Goal: Register for event/course

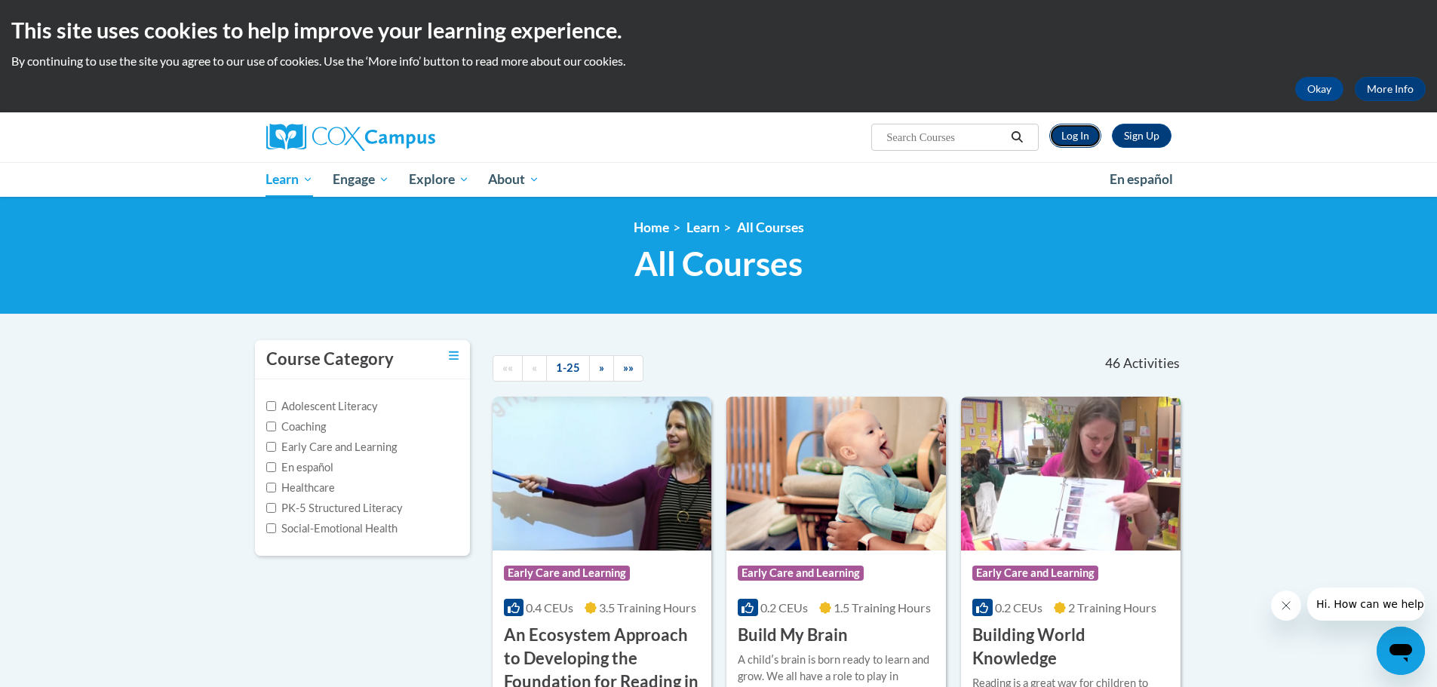
click at [1072, 136] on link "Log In" at bounding box center [1075, 136] width 52 height 24
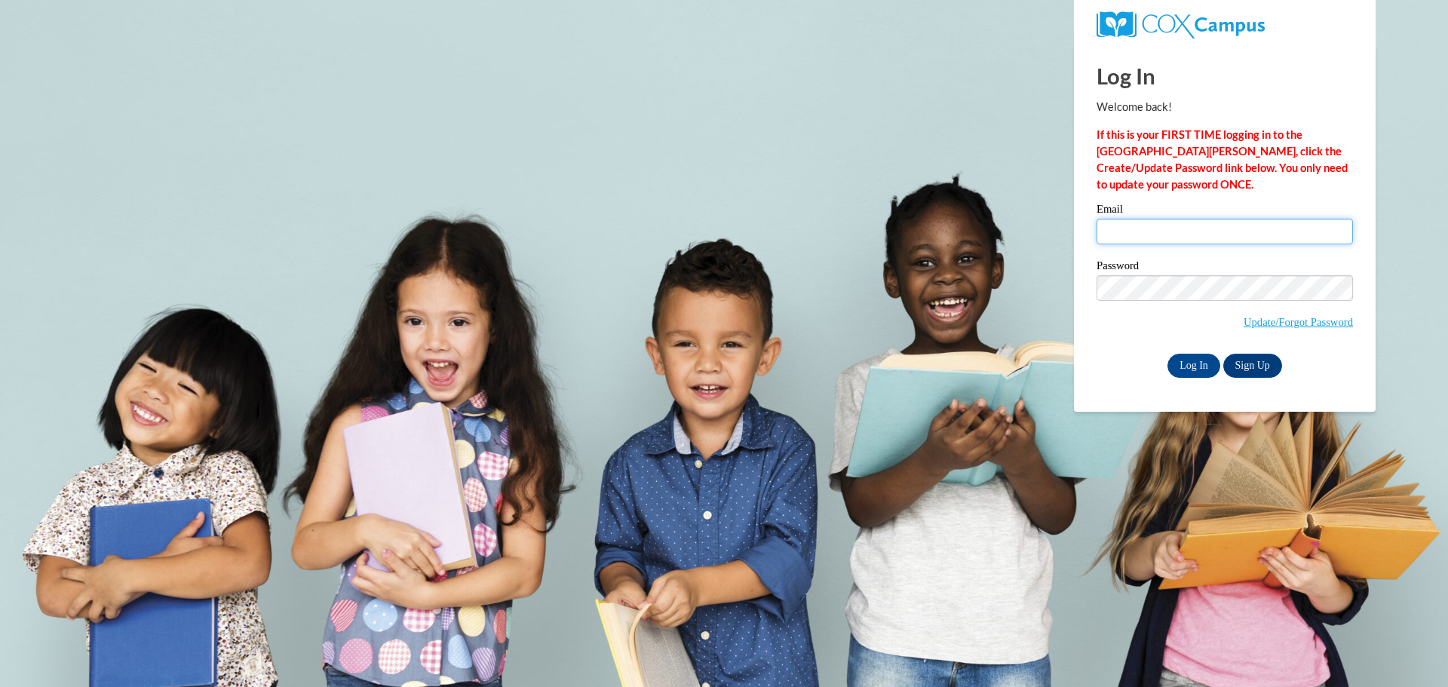
click at [1138, 231] on input "Email" at bounding box center [1225, 232] width 256 height 26
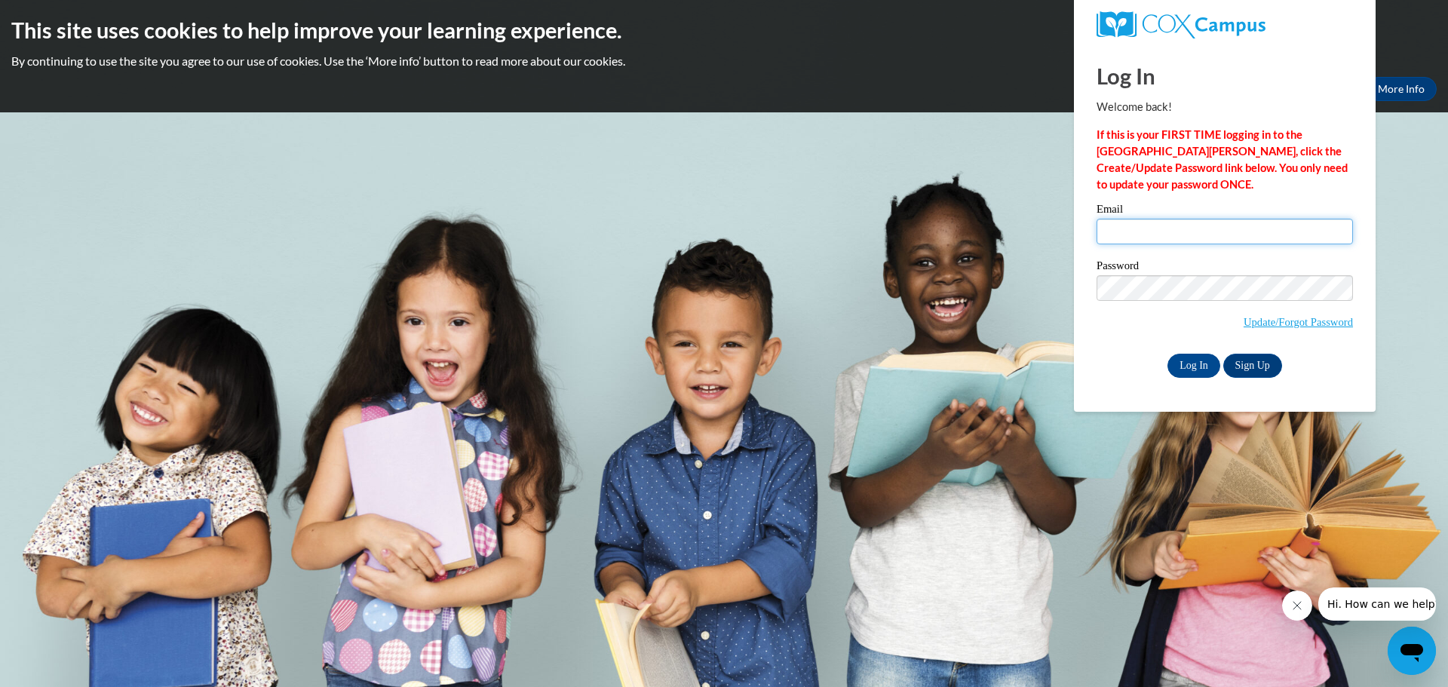
type input "[EMAIL_ADDRESS][DOMAIN_NAME]"
click at [1289, 324] on link "Update/Forgot Password" at bounding box center [1298, 322] width 109 height 12
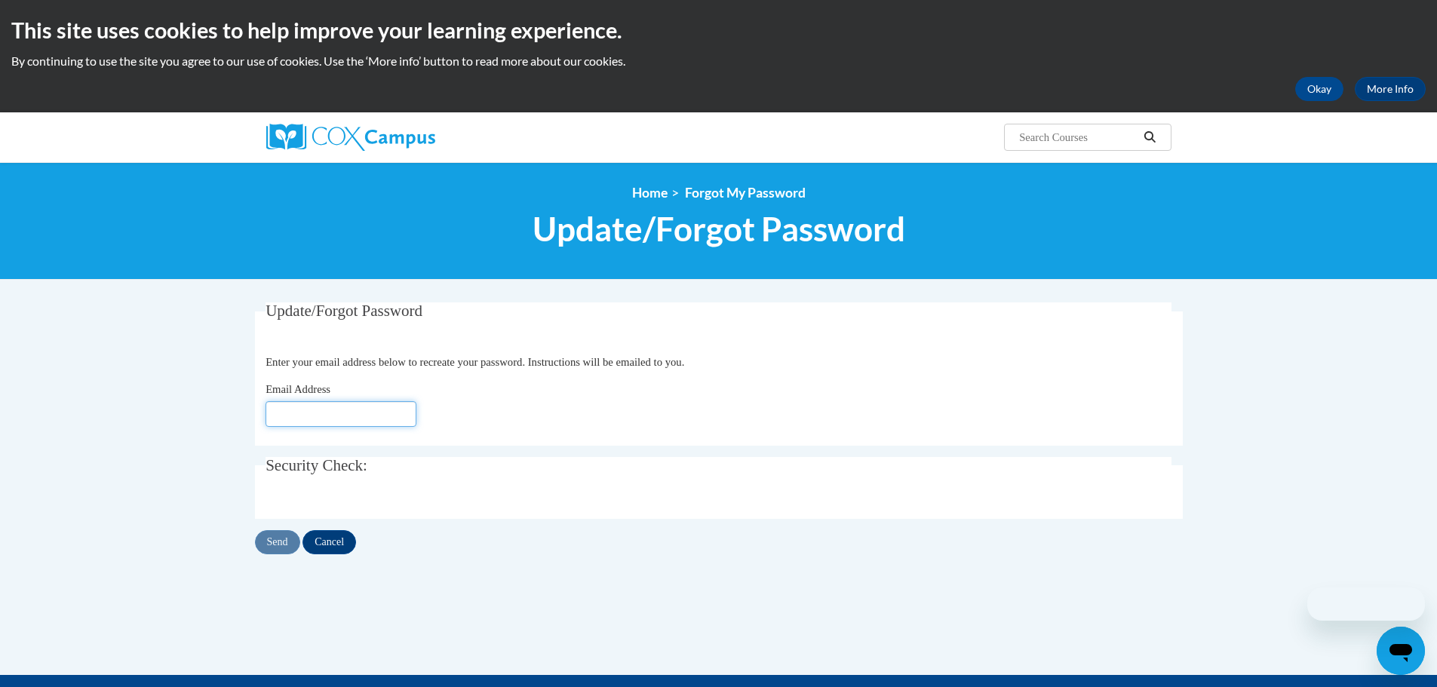
click at [314, 409] on input "Email Address" at bounding box center [341, 414] width 151 height 26
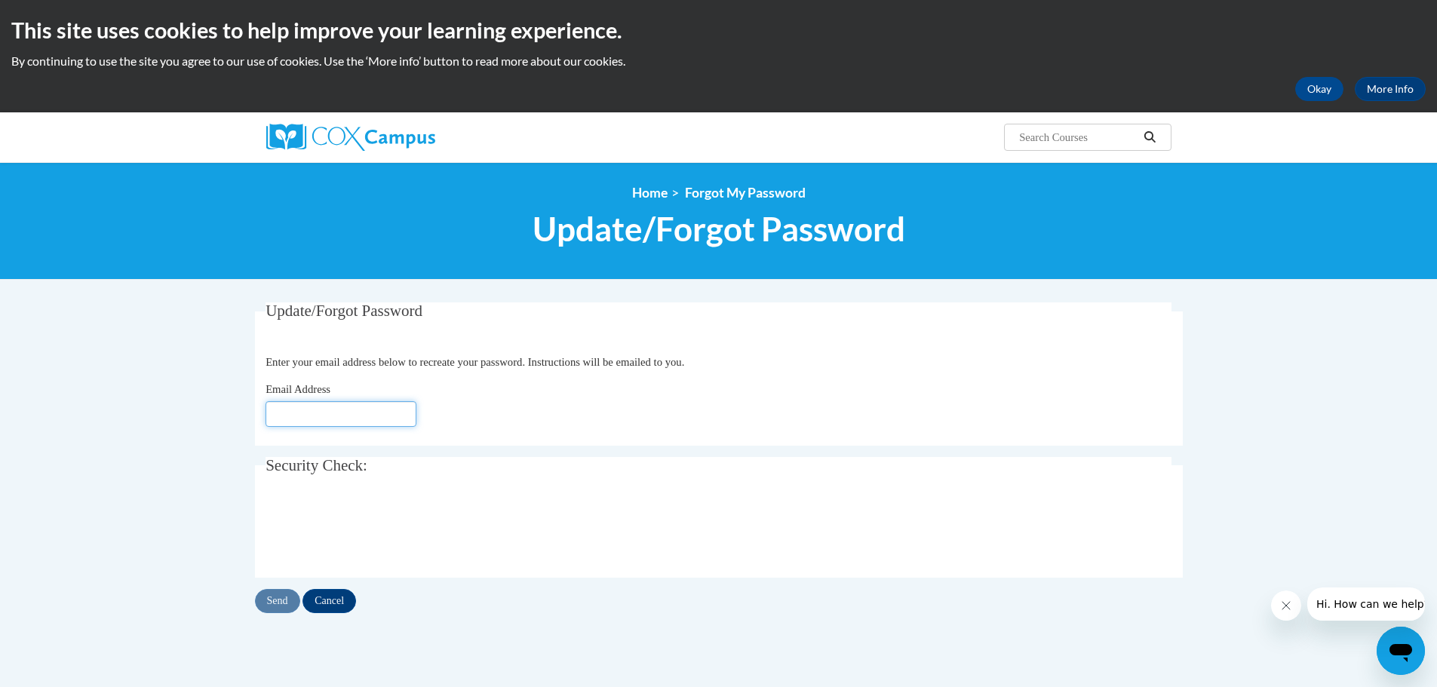
click at [373, 416] on input "Email Address" at bounding box center [341, 414] width 151 height 26
type input "[EMAIL_ADDRESS][DOMAIN_NAME]"
click at [278, 600] on input "Send" at bounding box center [277, 601] width 45 height 24
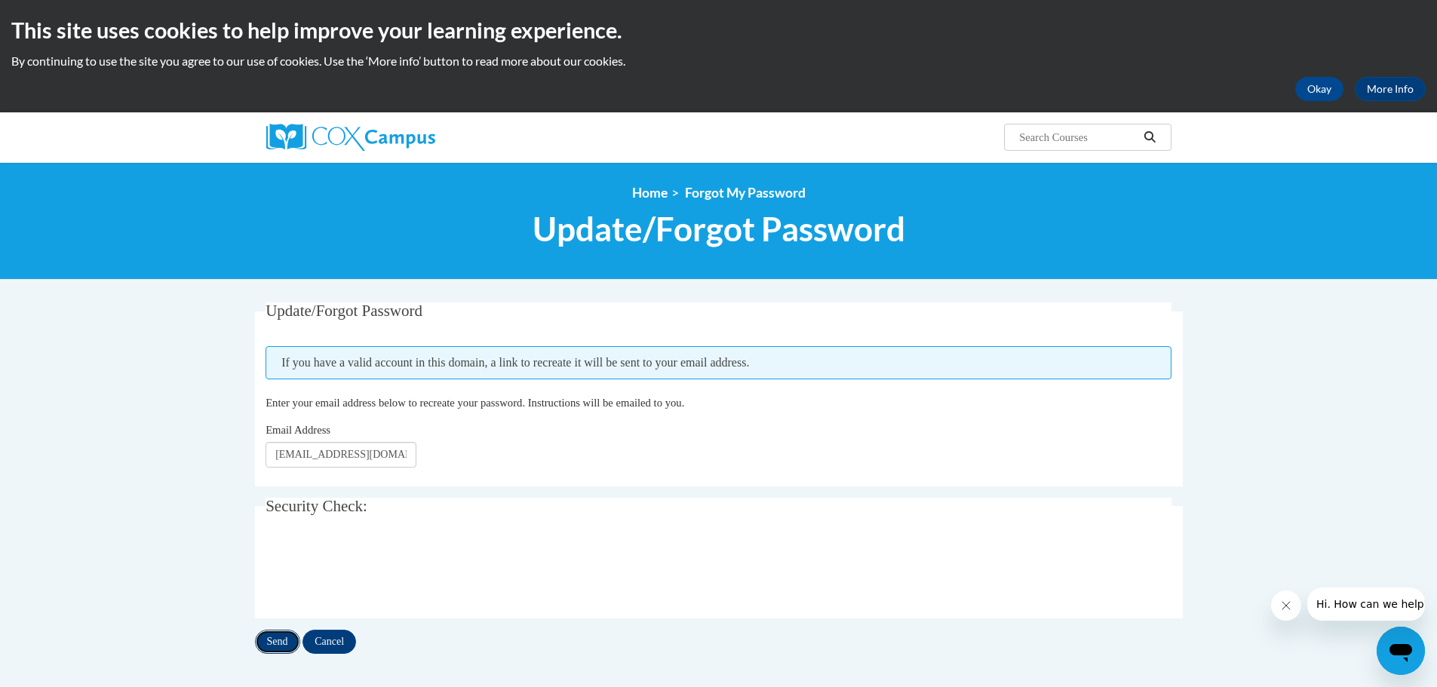
click at [275, 645] on input "Send" at bounding box center [277, 642] width 45 height 24
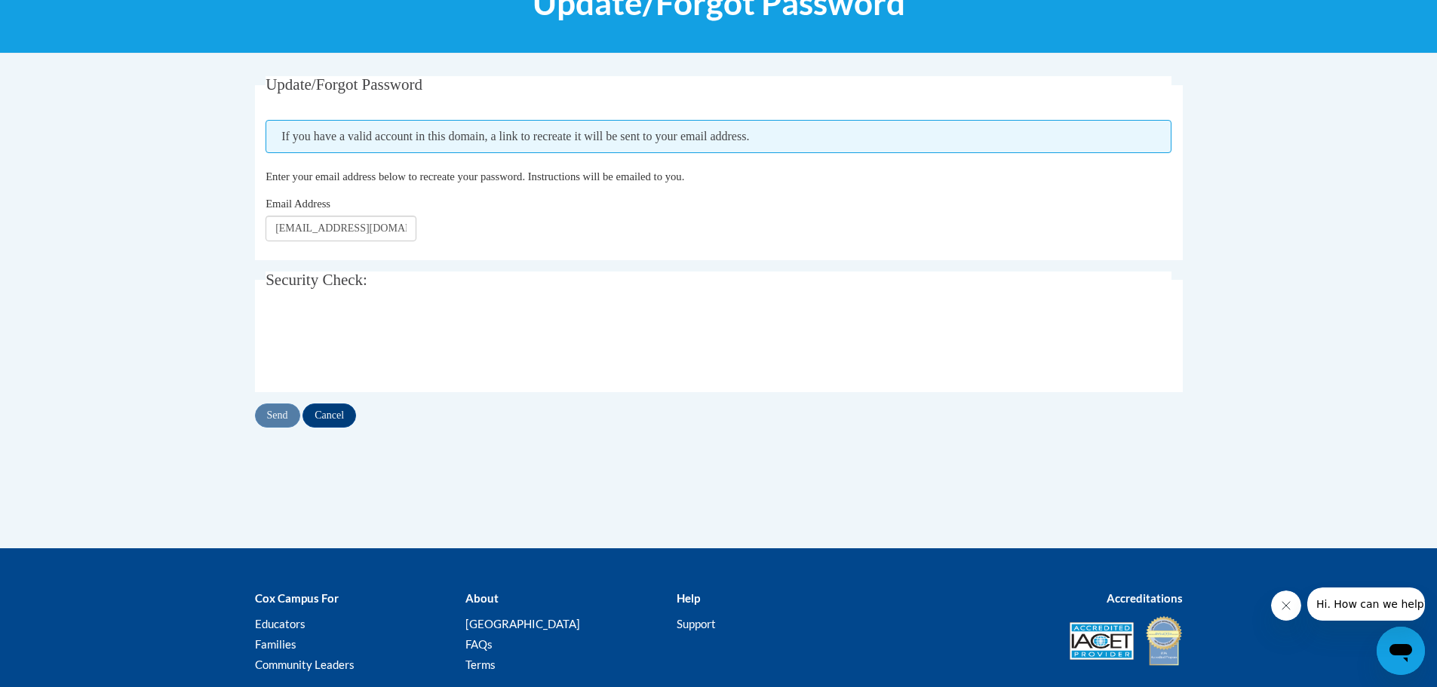
scroll to position [302, 0]
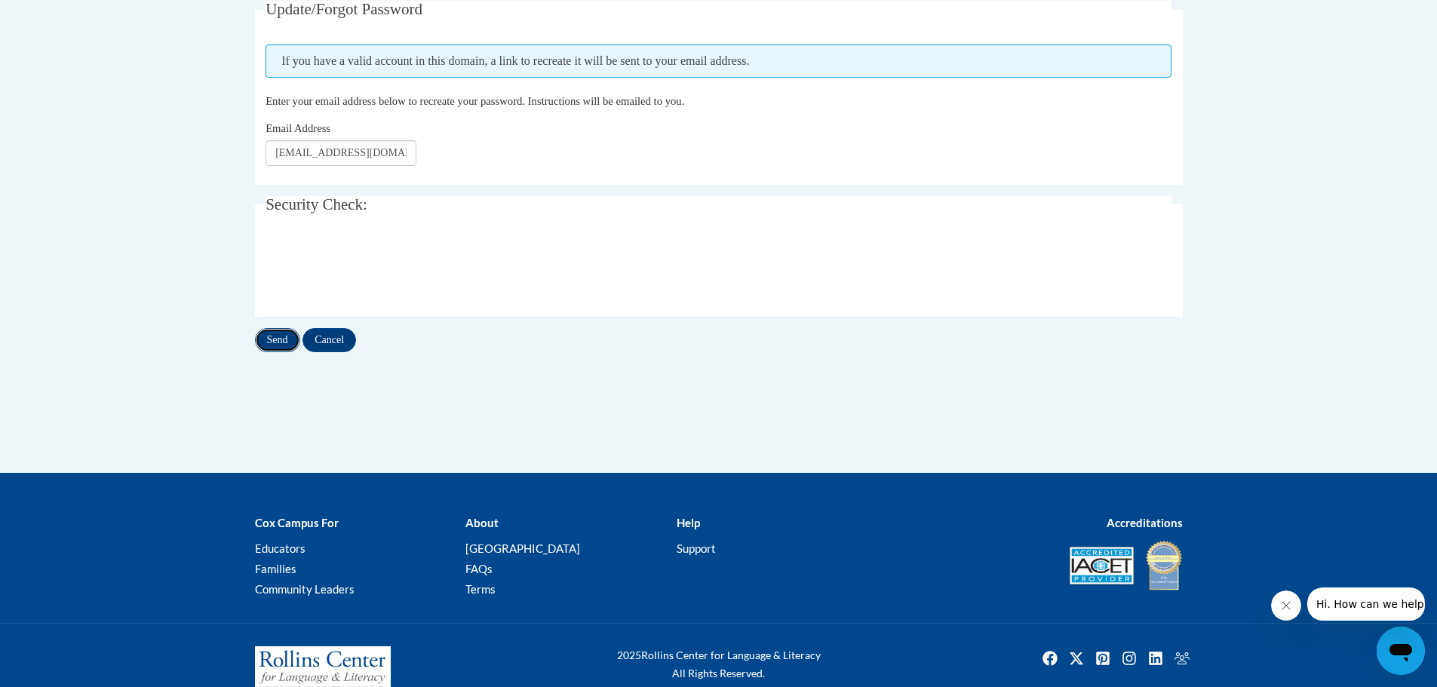
click at [280, 342] on input "Send" at bounding box center [277, 340] width 45 height 24
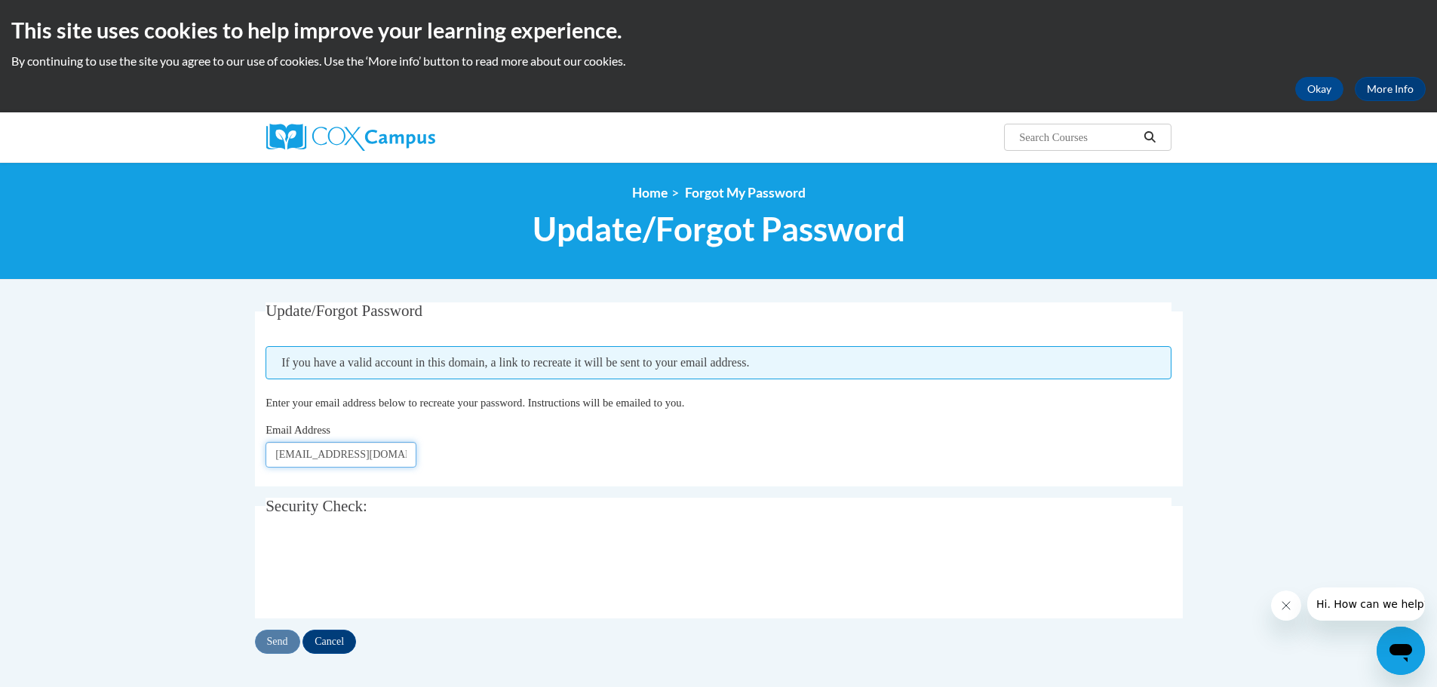
click at [408, 450] on input "tammy.trammell@coffee.k12.ga.us" at bounding box center [341, 455] width 151 height 26
click at [668, 433] on div "Email Address tammy.trammell@coffee.k12.ga.us" at bounding box center [719, 445] width 906 height 46
click at [278, 641] on input "Send" at bounding box center [277, 642] width 45 height 24
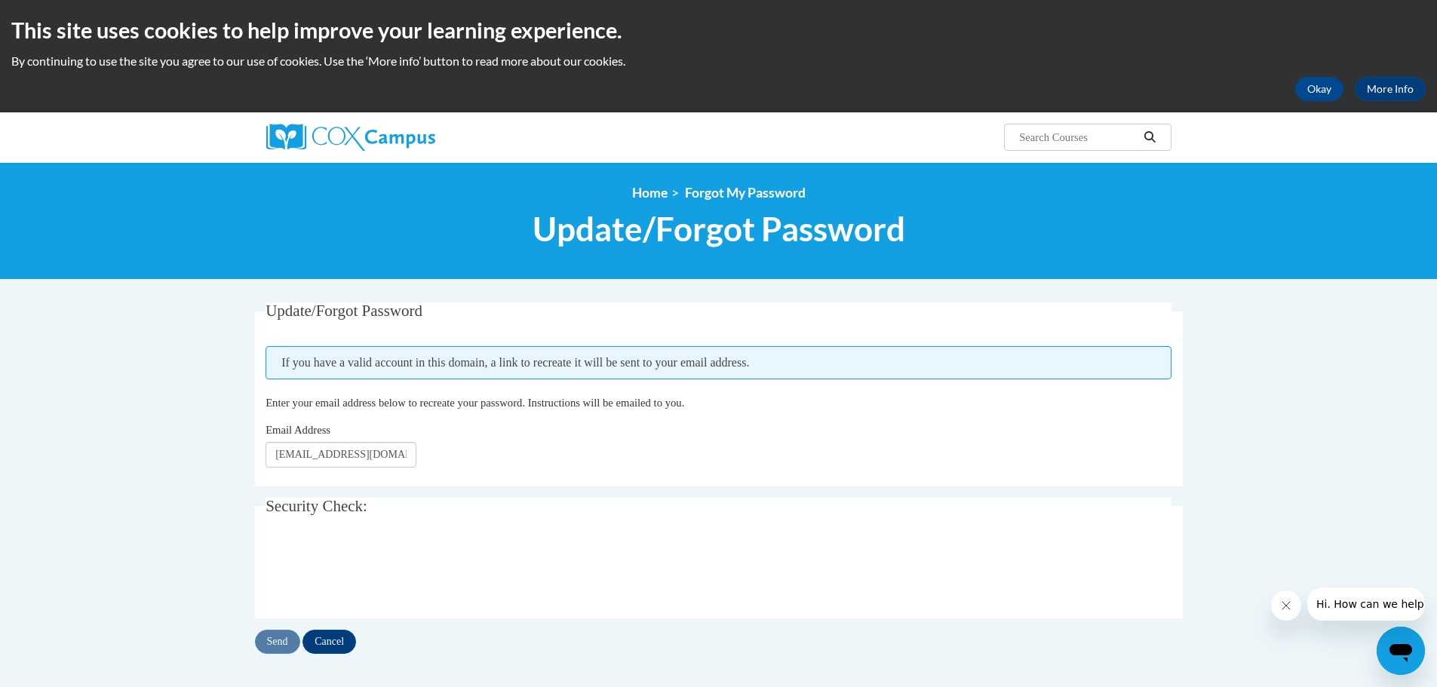
scroll to position [336, 0]
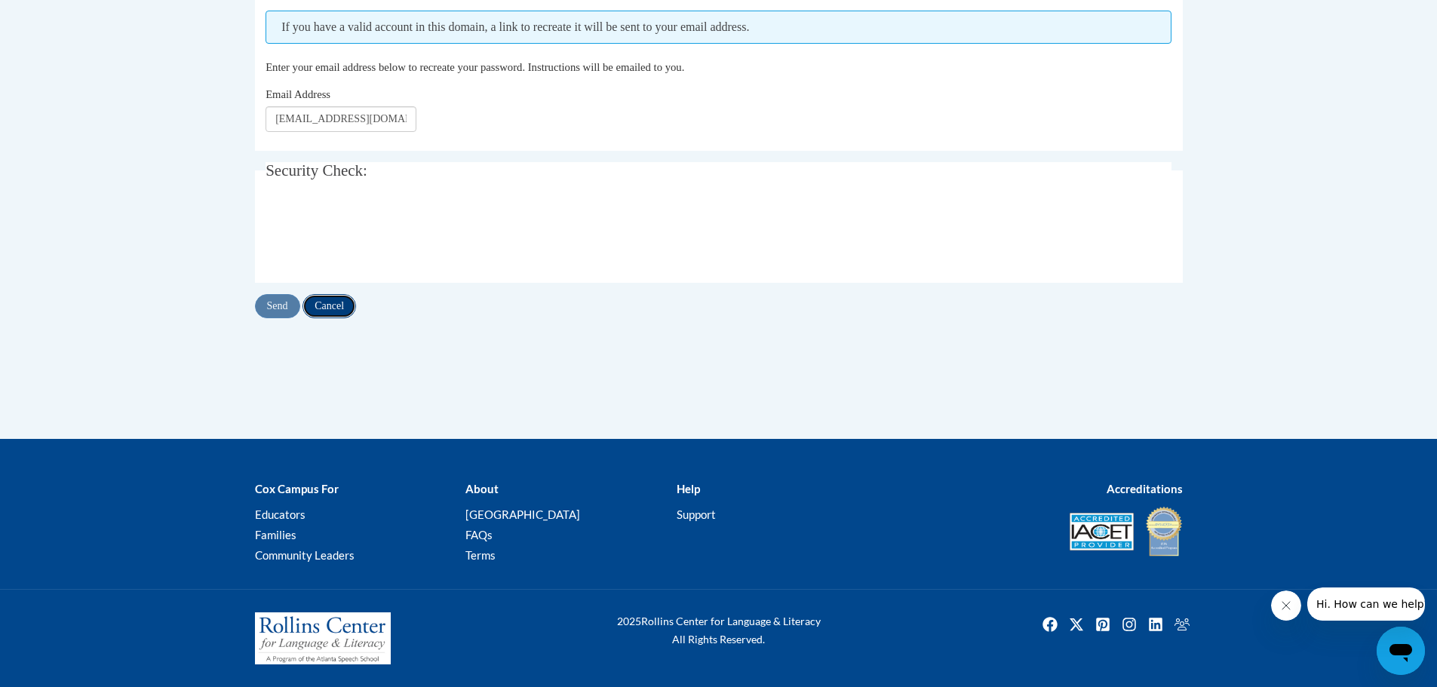
click at [339, 296] on input "Cancel" at bounding box center [330, 306] width 54 height 24
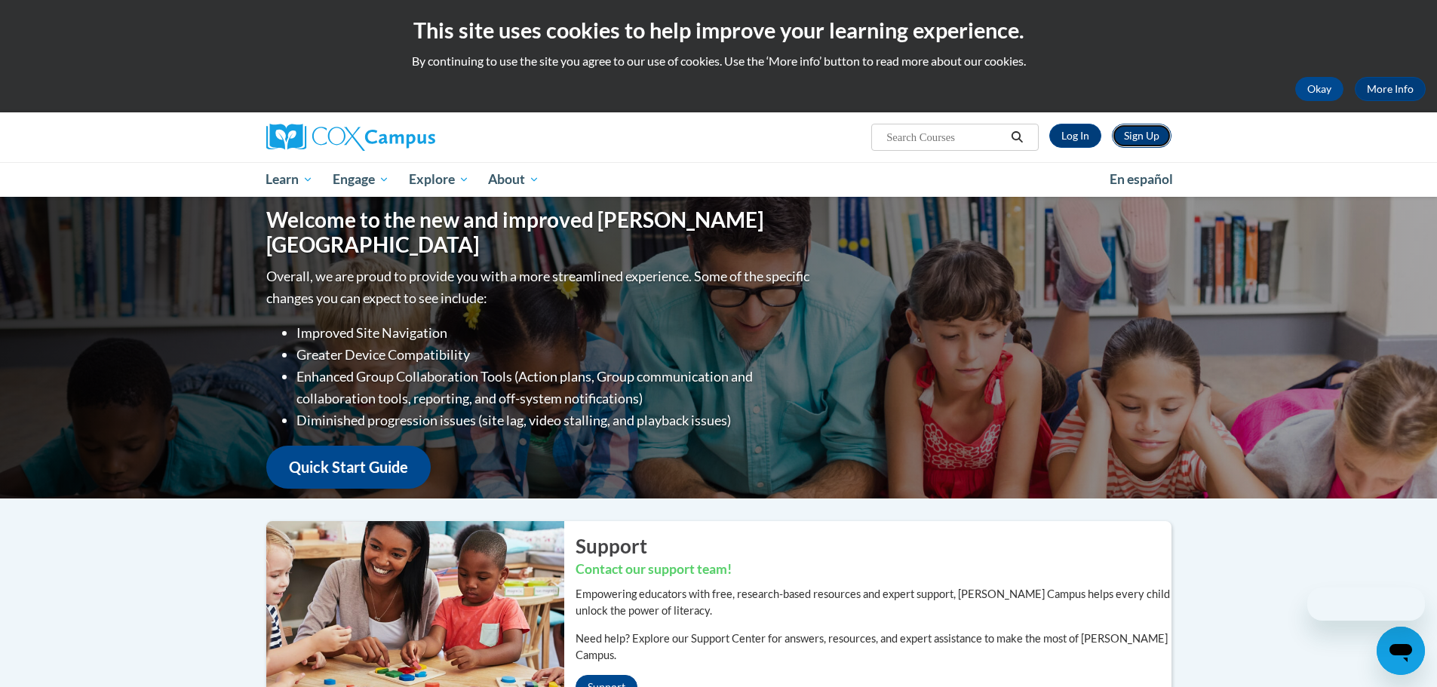
click at [1142, 135] on link "Sign Up" at bounding box center [1142, 136] width 60 height 24
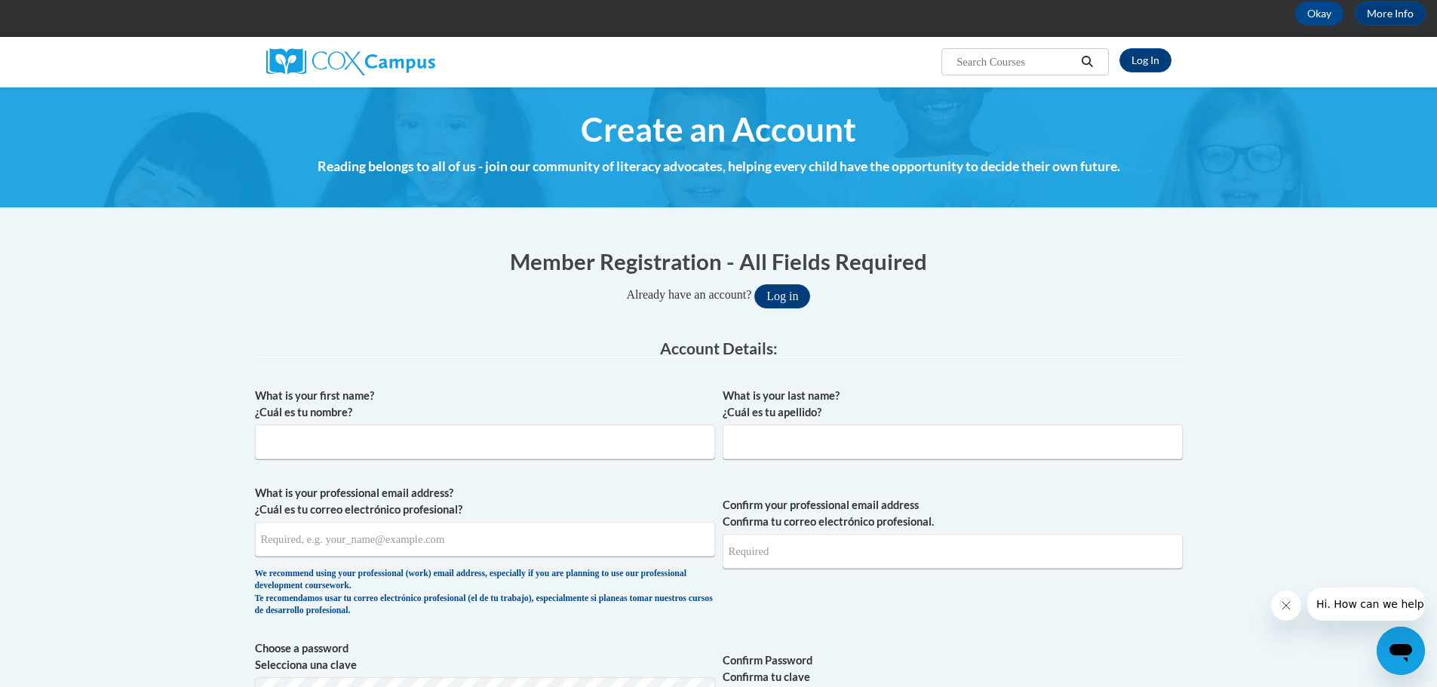
scroll to position [151, 0]
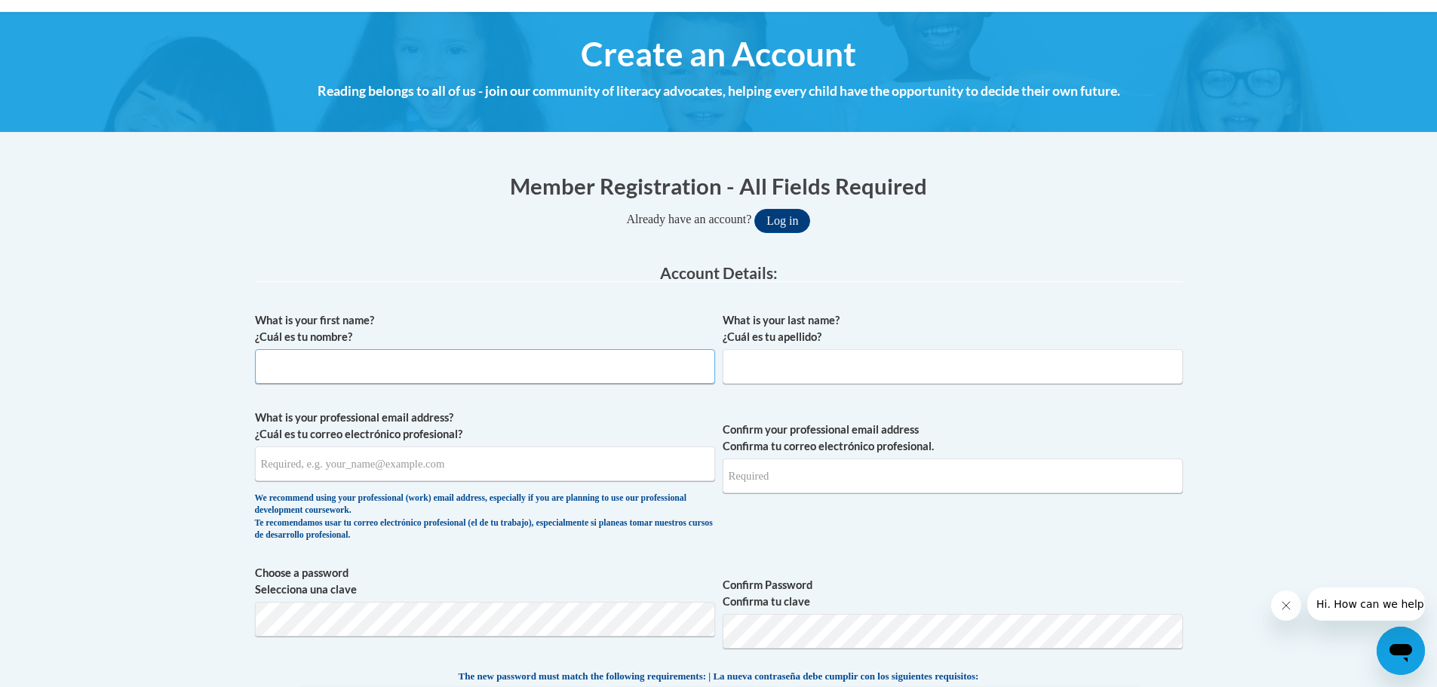
click at [477, 359] on input "What is your first name? ¿Cuál es tu nombre?" at bounding box center [485, 366] width 460 height 35
type input "Tammy"
type input "Trammell"
type input "tammy.trammell@coffee.k12.ga.us"
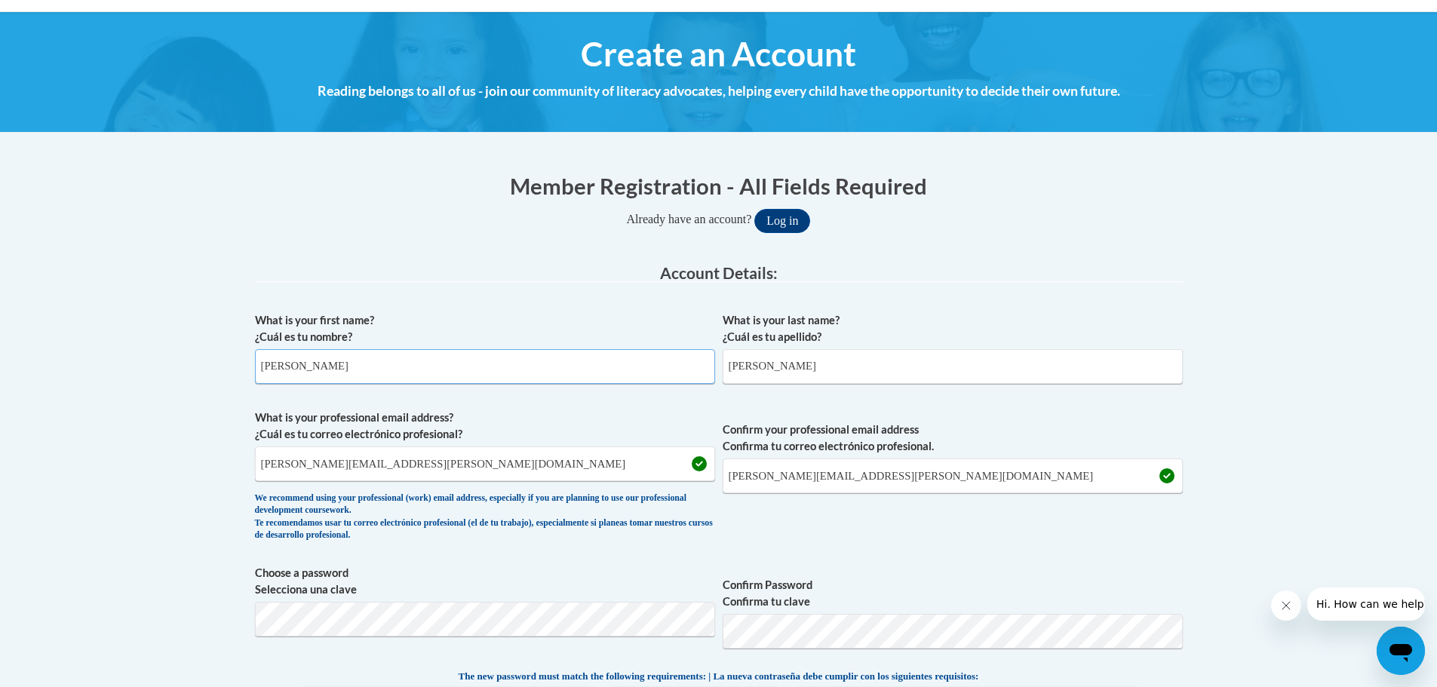
scroll to position [226, 0]
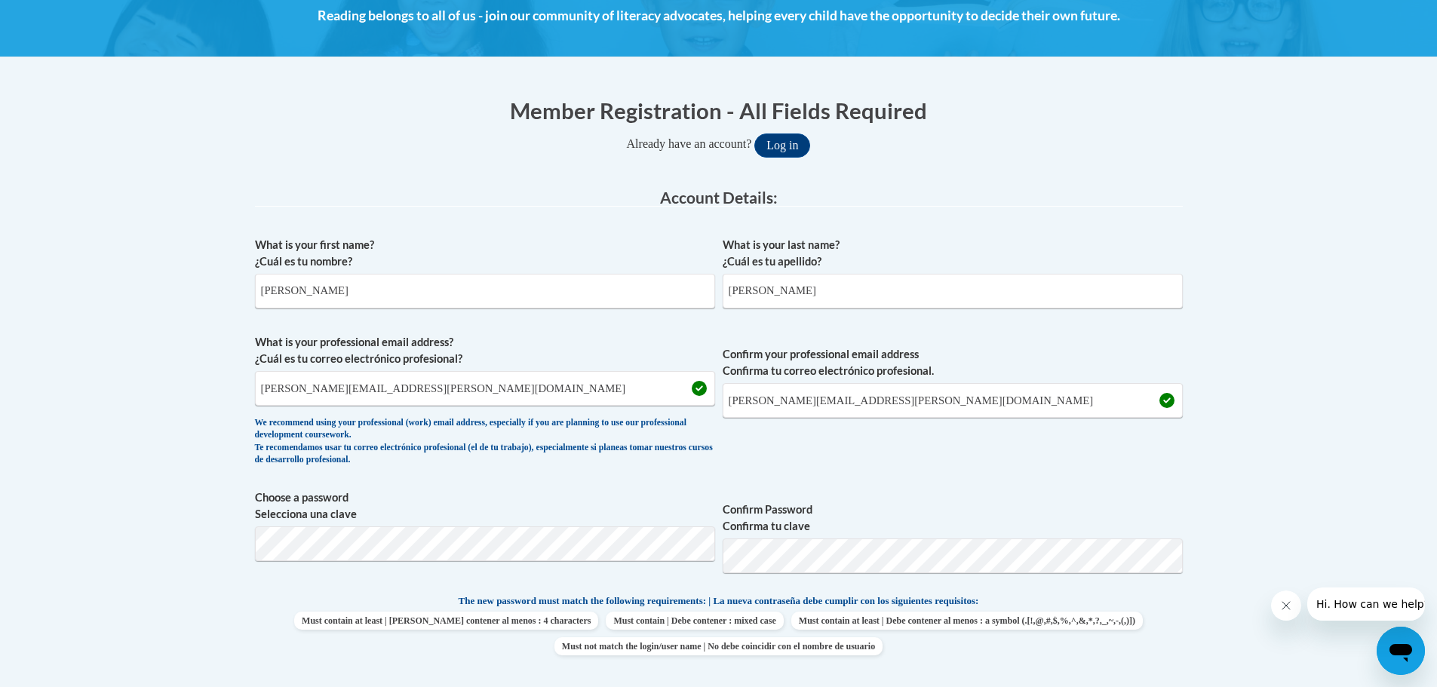
click at [982, 457] on span "Confirm your professional email address Confirma tu correo electrónico profesio…" at bounding box center [953, 404] width 460 height 140
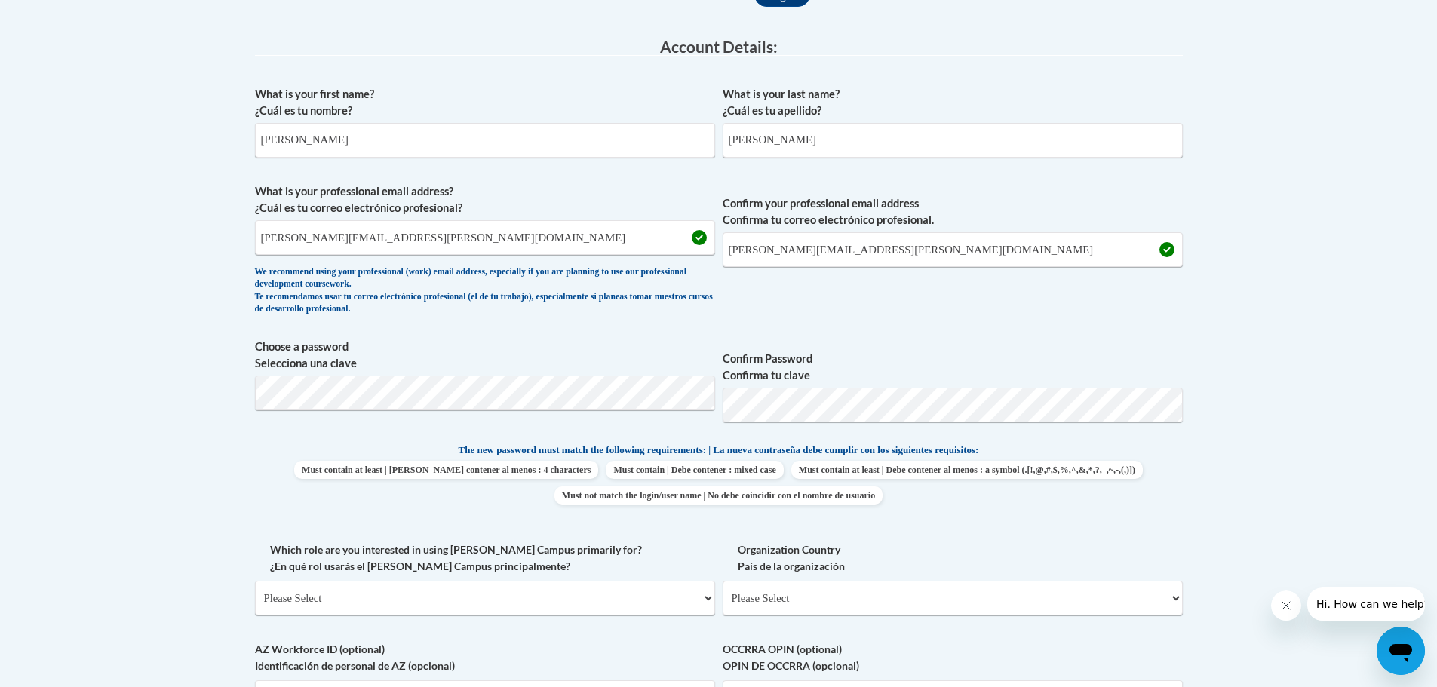
scroll to position [453, 0]
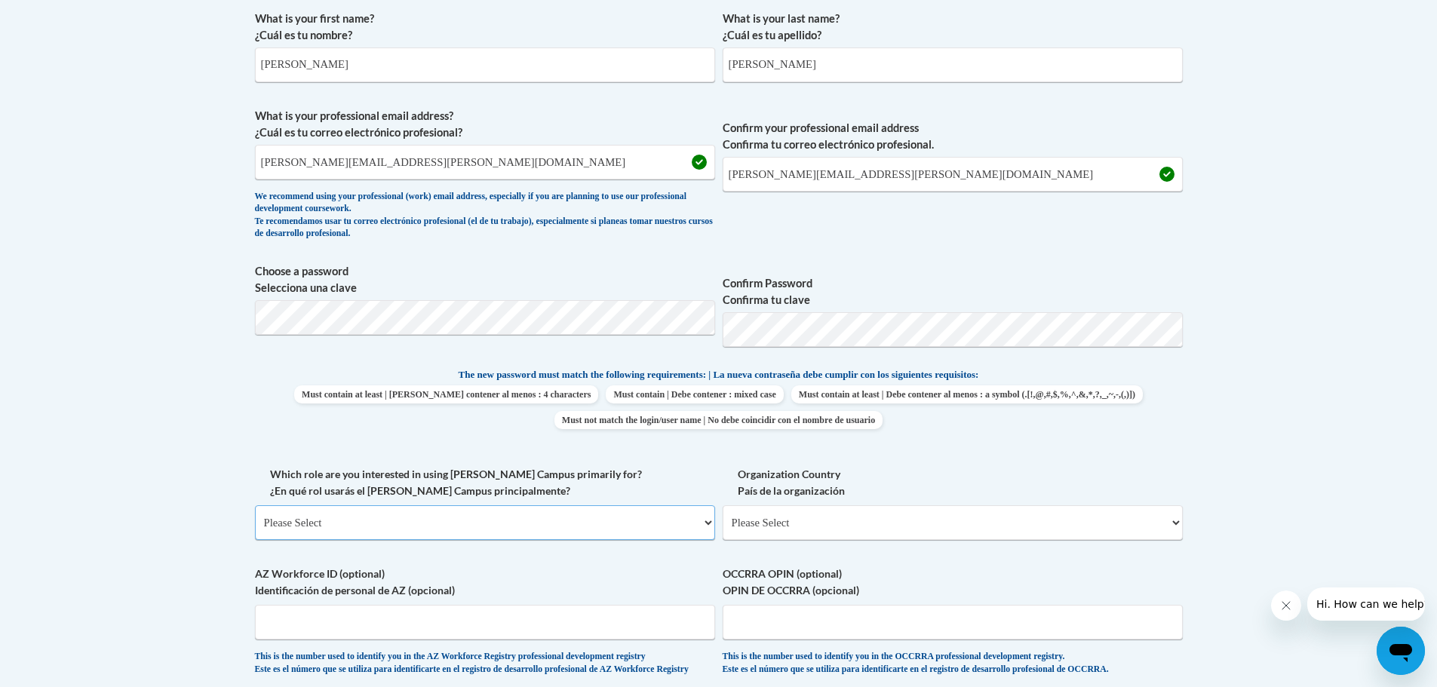
click at [469, 518] on select "Please Select College/University | Colegio/Universidad Community/Nonprofit Part…" at bounding box center [485, 522] width 460 height 35
select select "fbf2d438-af2f-41f8-98f1-81c410e29de3"
click at [255, 505] on select "Please Select College/University | Colegio/Universidad Community/Nonprofit Part…" at bounding box center [485, 522] width 460 height 35
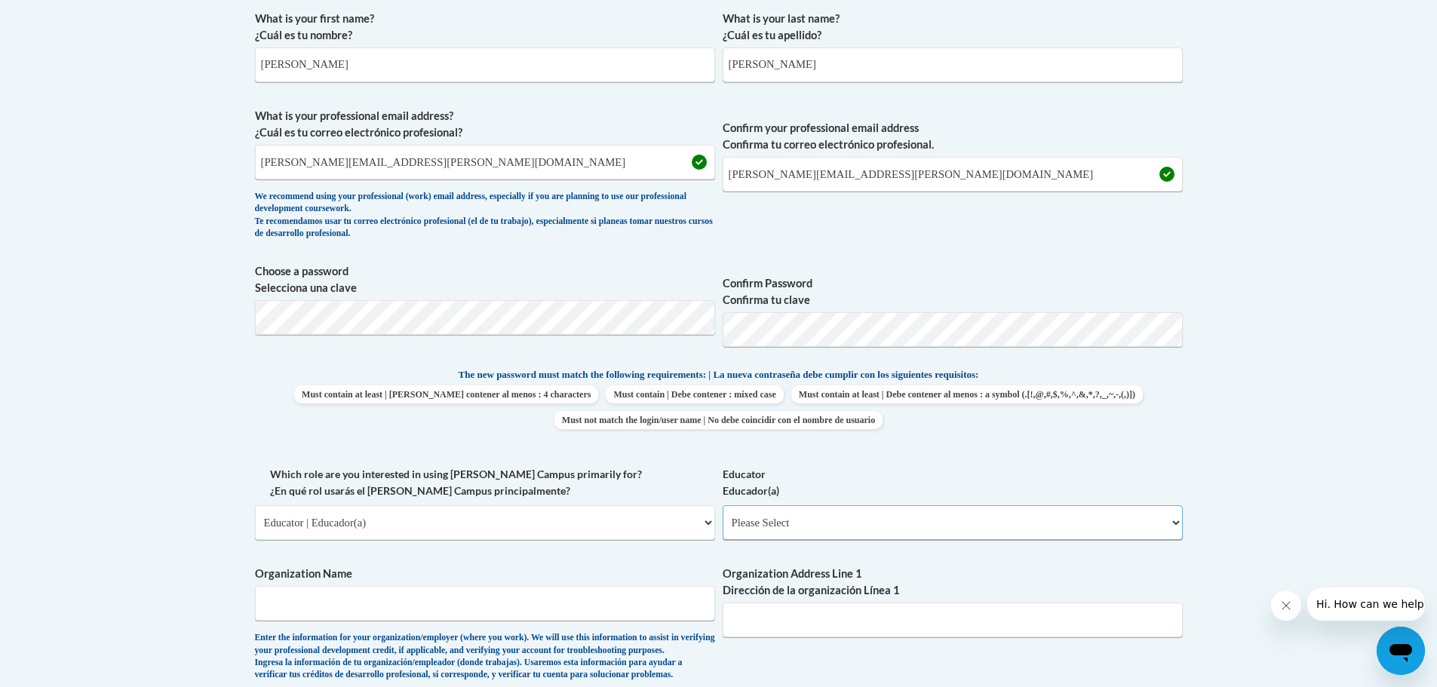
click at [821, 517] on select "Please Select Early Learning/Daycare Teacher/Family Home Care Provider | Maestr…" at bounding box center [953, 522] width 460 height 35
select select "67563ca1-16dc-4830-a7b3-94a34bed3689"
click at [723, 505] on select "Please Select Early Learning/Daycare Teacher/Family Home Care Provider | Maestr…" at bounding box center [953, 522] width 460 height 35
click at [651, 460] on div "What is your first name? ¿Cuál es tu nombre? Tammy What is your last name? ¿Cuá…" at bounding box center [719, 466] width 928 height 926
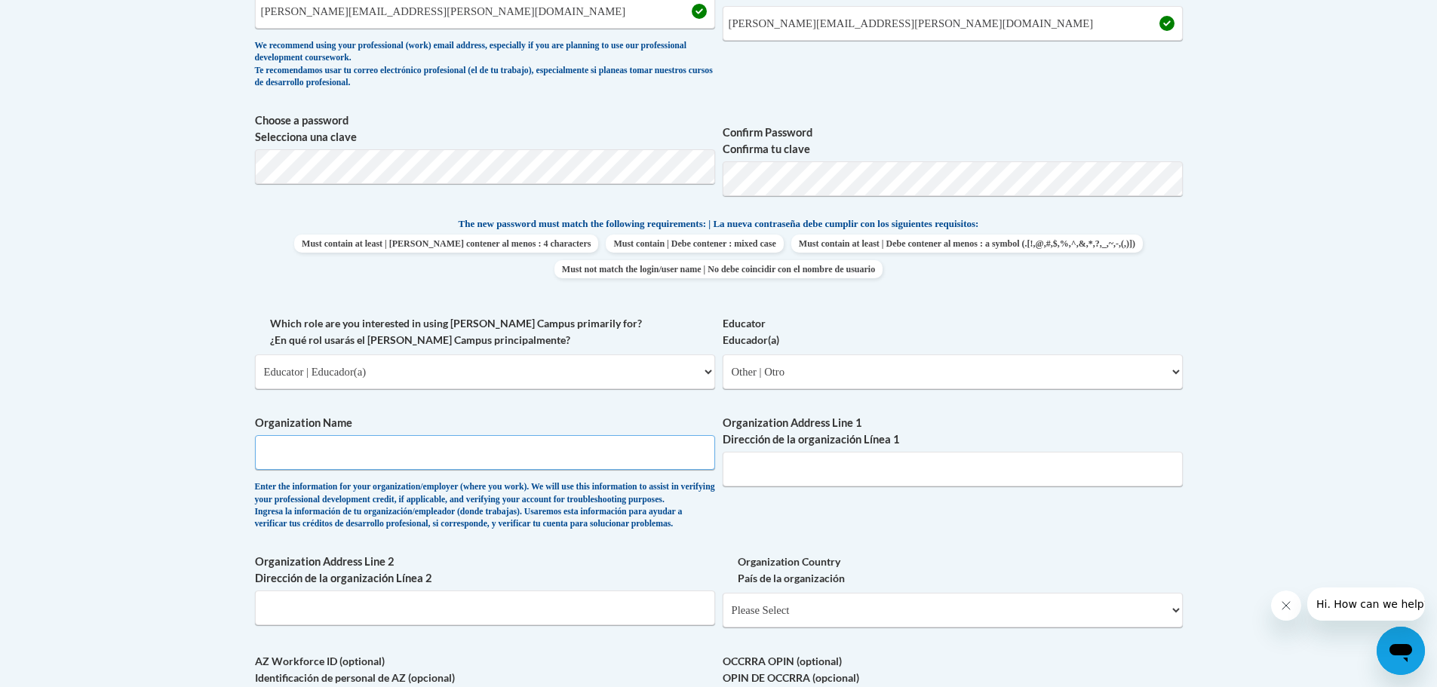
click at [499, 451] on input "Organization Name" at bounding box center [485, 452] width 460 height 35
type input "Coffee County School System, Georgia"
click at [899, 458] on input "Organization Address Line 1 Dirección de la organización Línea 1" at bounding box center [953, 469] width 460 height 35
type input "1302 W Gordon St"
click at [900, 512] on div "What is your first name? ¿Cuál es tu nombre? Tammy What is your last name? ¿Cuá…" at bounding box center [719, 315] width 928 height 926
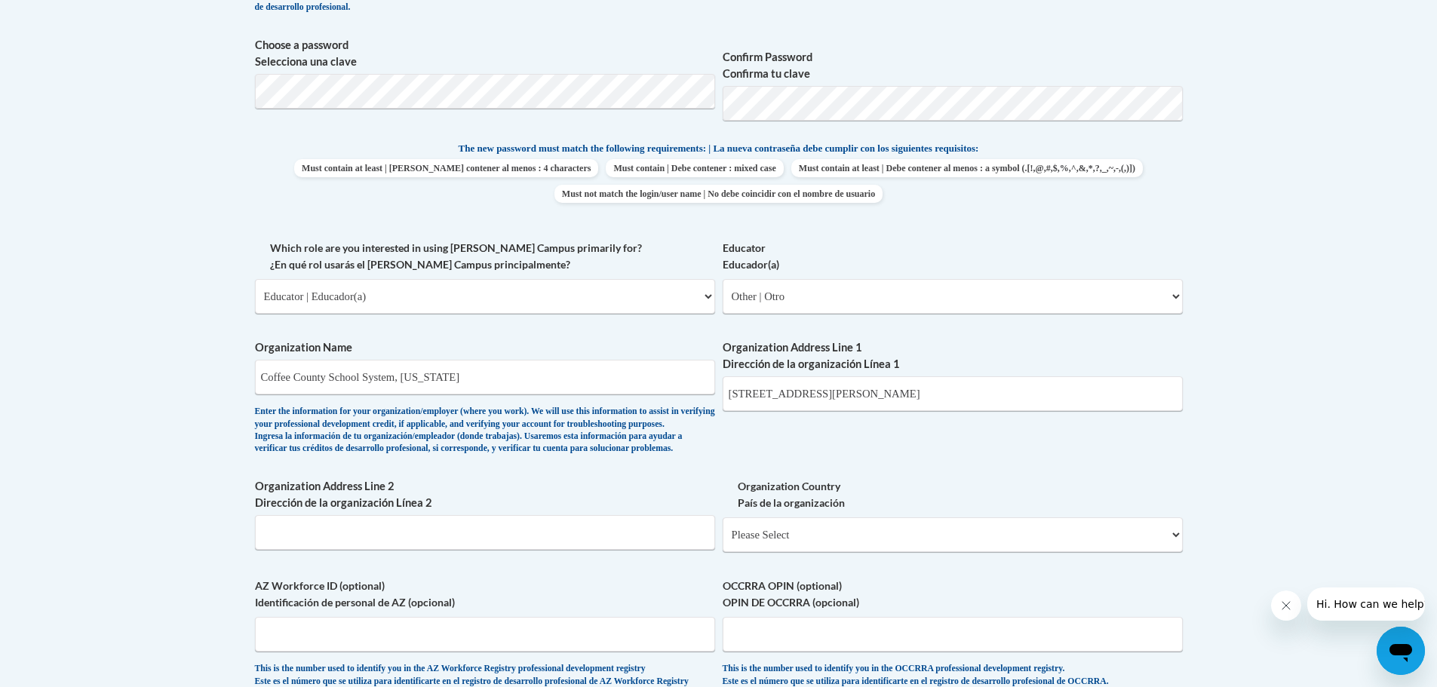
scroll to position [754, 0]
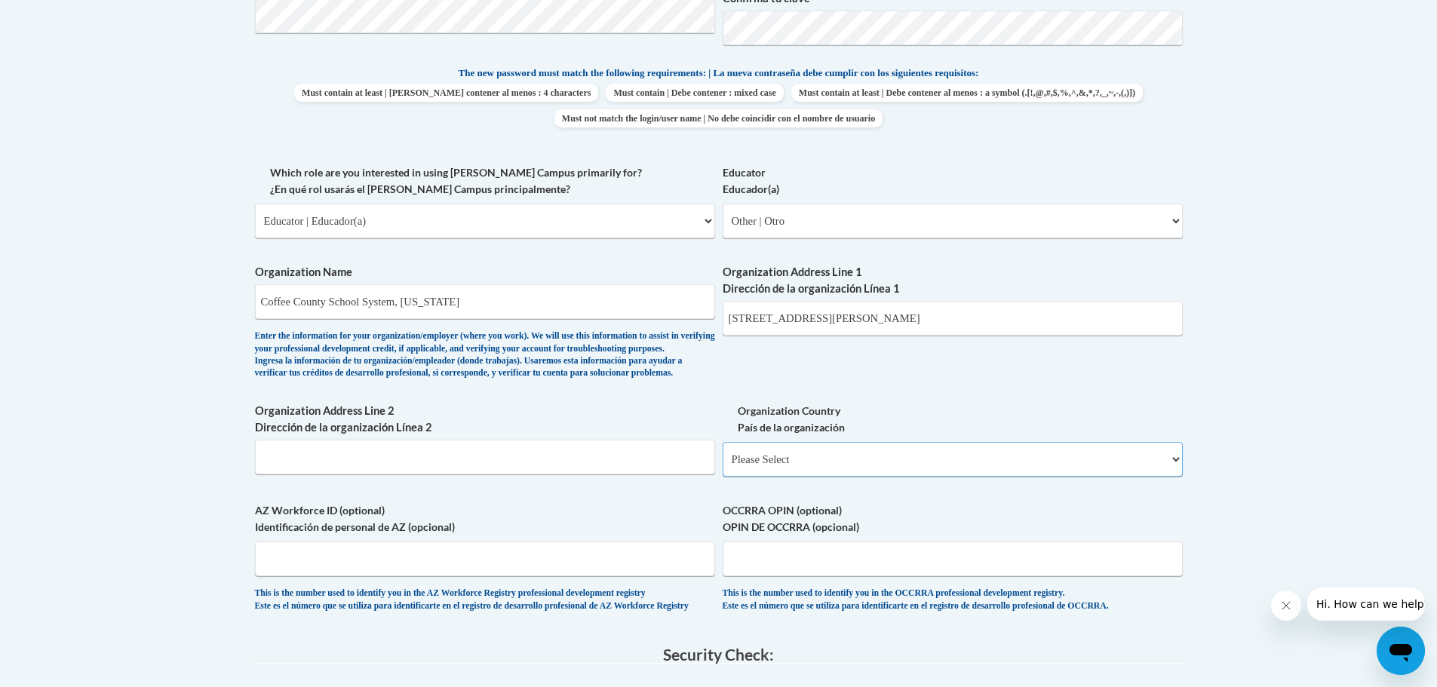
click at [843, 477] on select "Please Select United States | Estados Unidos Outside of the United States | Fue…" at bounding box center [953, 459] width 460 height 35
select select "ad49bcad-a171-4b2e-b99c-48b446064914"
click at [723, 466] on select "Please Select United States | Estados Unidos Outside of the United States | Fue…" at bounding box center [953, 459] width 460 height 35
select select
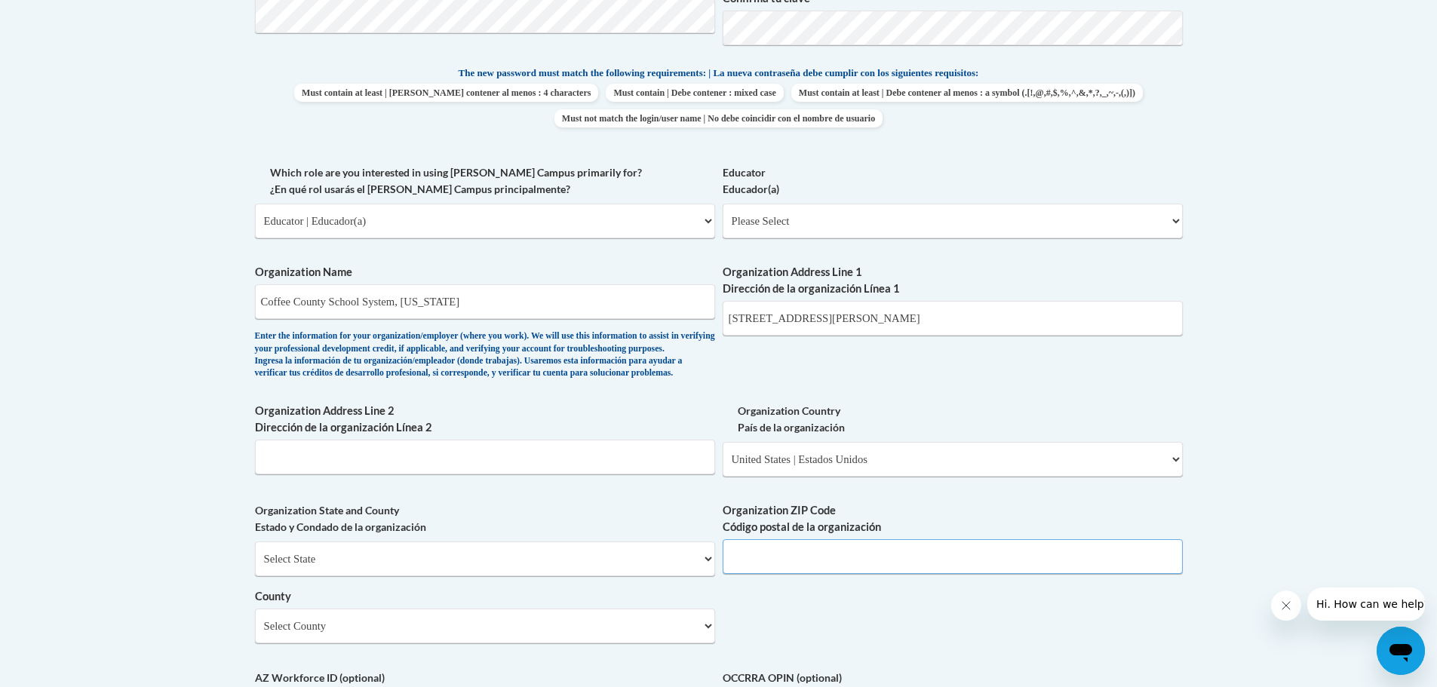
drag, startPoint x: 807, startPoint y: 582, endPoint x: 815, endPoint y: 576, distance: 9.7
click at [807, 574] on input "Organization ZIP Code Código postal de la organización" at bounding box center [953, 556] width 460 height 35
type input "31533"
click at [841, 633] on div "What is your first name? ¿Cuál es tu nombre? Tammy What is your last name? ¿Cuá…" at bounding box center [719, 248] width 928 height 1094
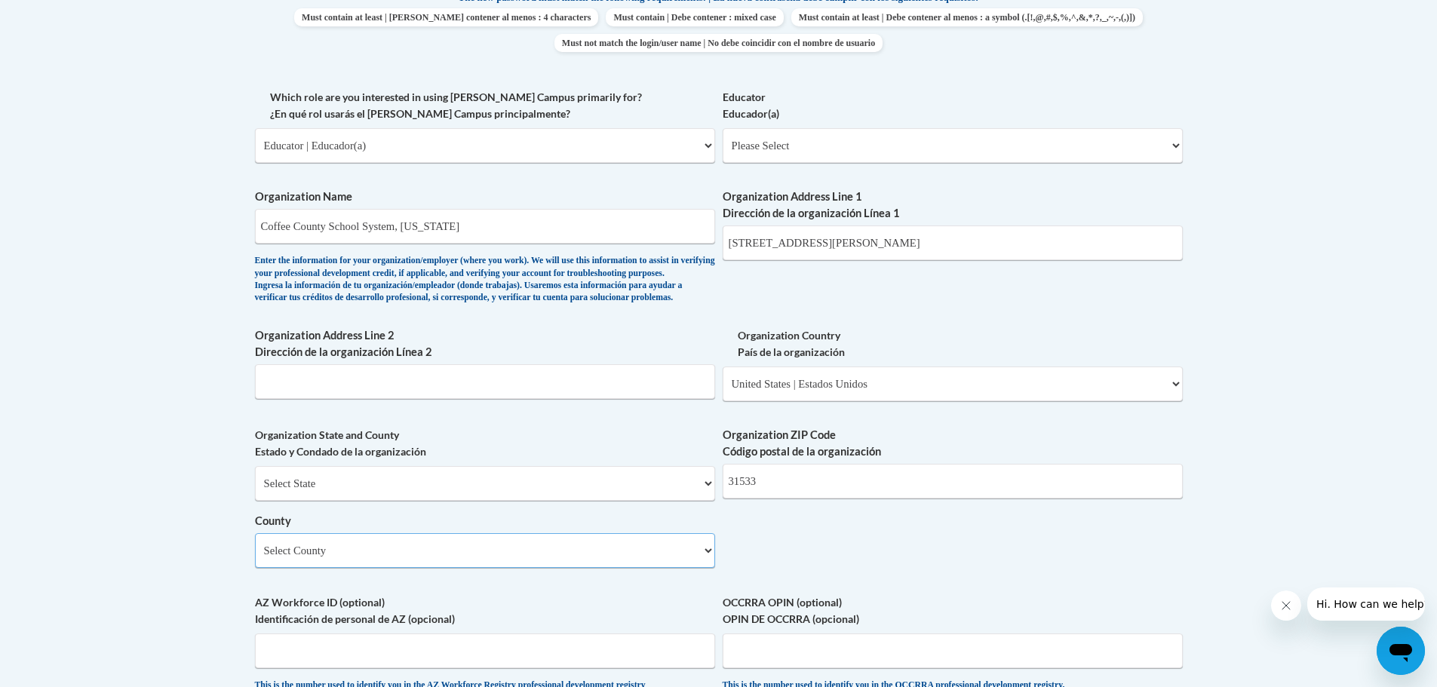
click at [584, 568] on select "Select County Appling Atkinson Bacon Baker Baldwin Banks Barrow Bartow Ben Hill…" at bounding box center [485, 550] width 460 height 35
select select "Coffee"
click at [255, 558] on select "Select County Appling Atkinson Bacon Baker Baldwin Banks Barrow Bartow Ben Hill…" at bounding box center [485, 550] width 460 height 35
click at [853, 576] on div "What is your first name? ¿Cuál es tu nombre? Tammy What is your last name? ¿Cuá…" at bounding box center [719, 173] width 928 height 1094
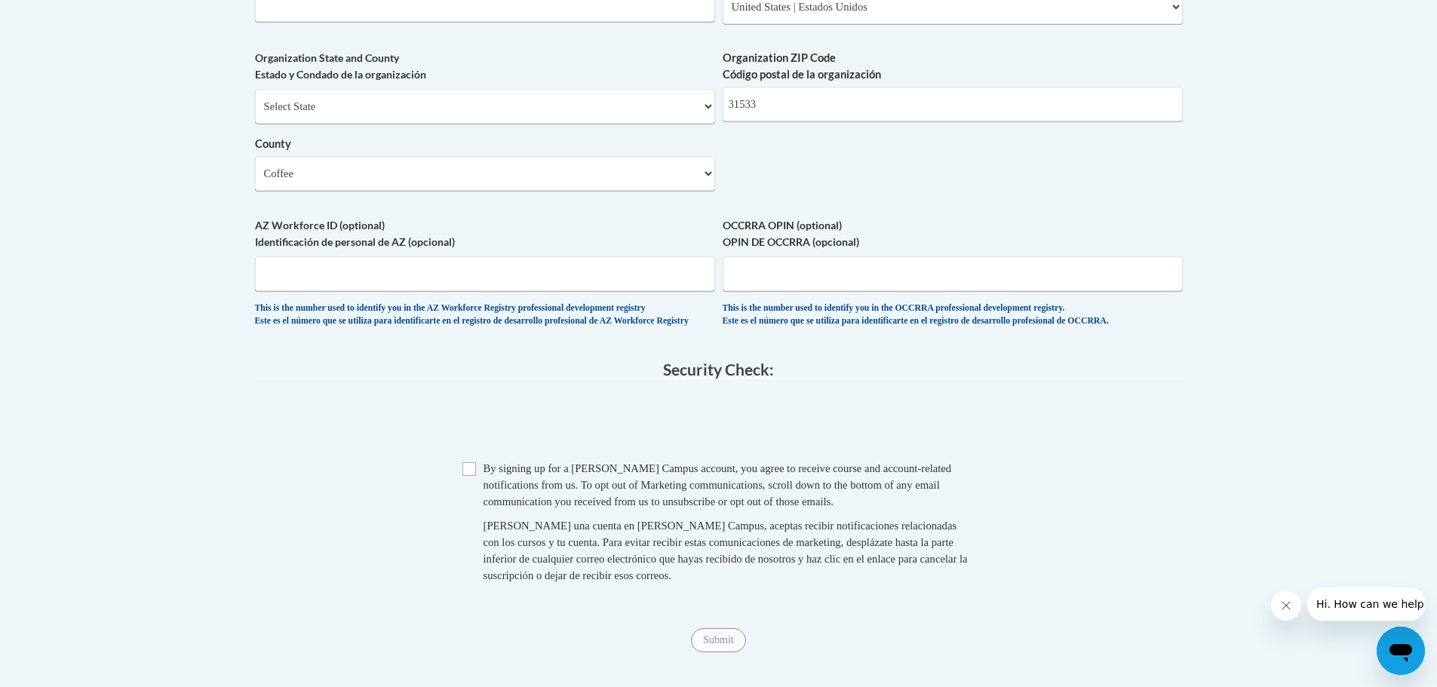
scroll to position [1282, 0]
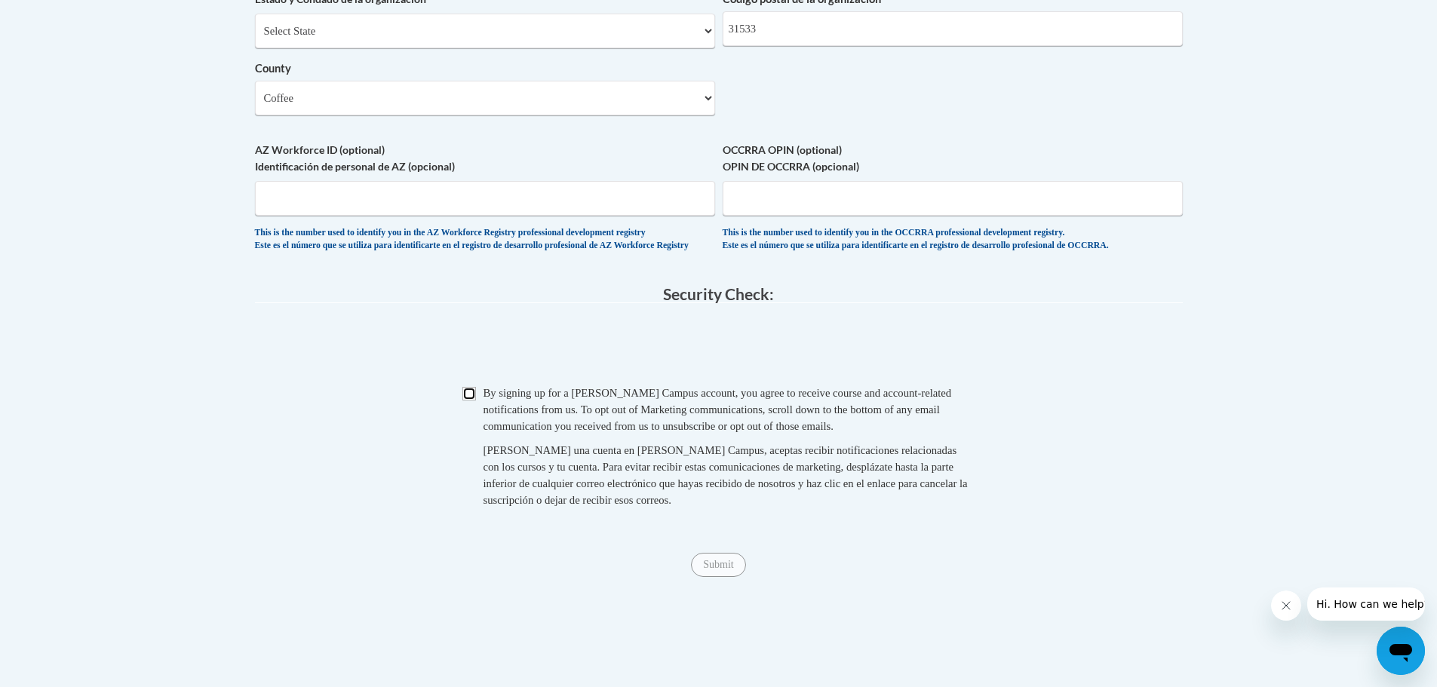
click at [471, 401] on input "Checkbox" at bounding box center [469, 394] width 14 height 14
checkbox input "true"
click at [718, 577] on input "Submit" at bounding box center [718, 565] width 54 height 24
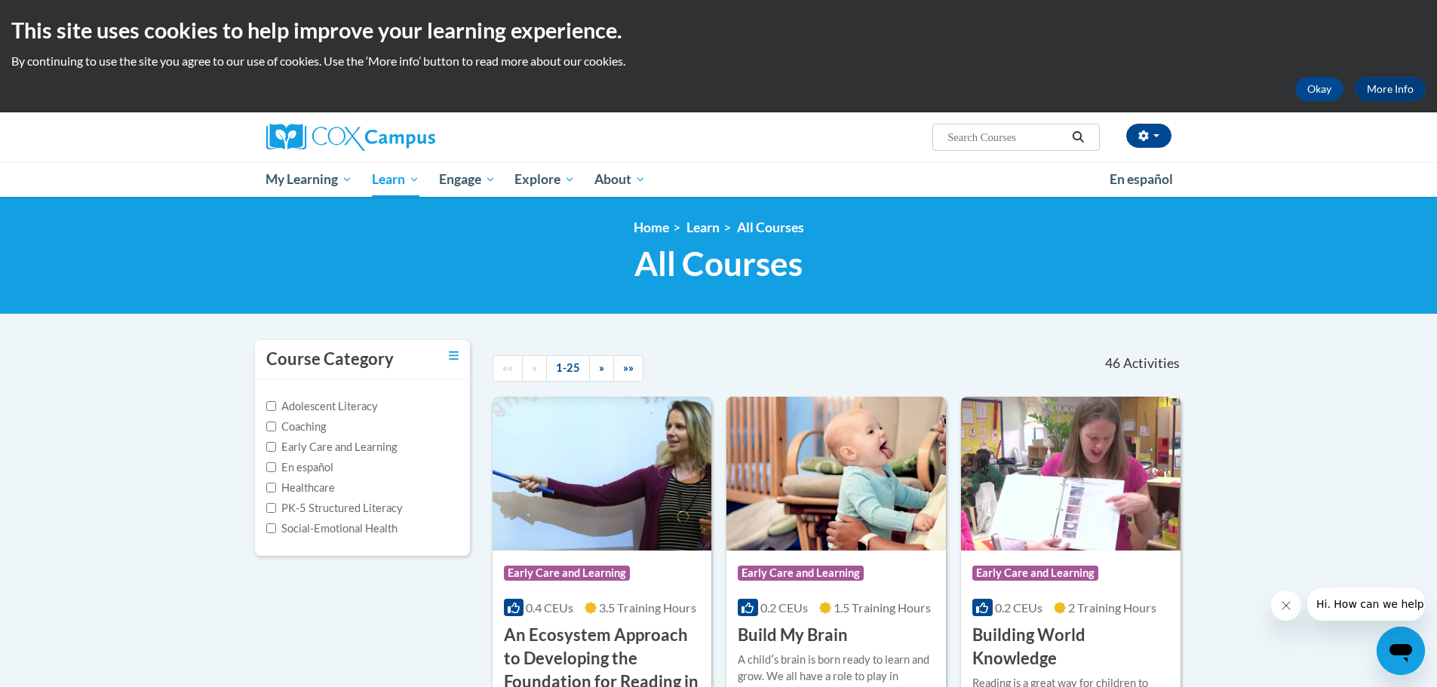
click at [312, 485] on label "Healthcare" at bounding box center [300, 488] width 69 height 17
click at [276, 485] on input "Healthcare" at bounding box center [271, 488] width 10 height 10
checkbox input "true"
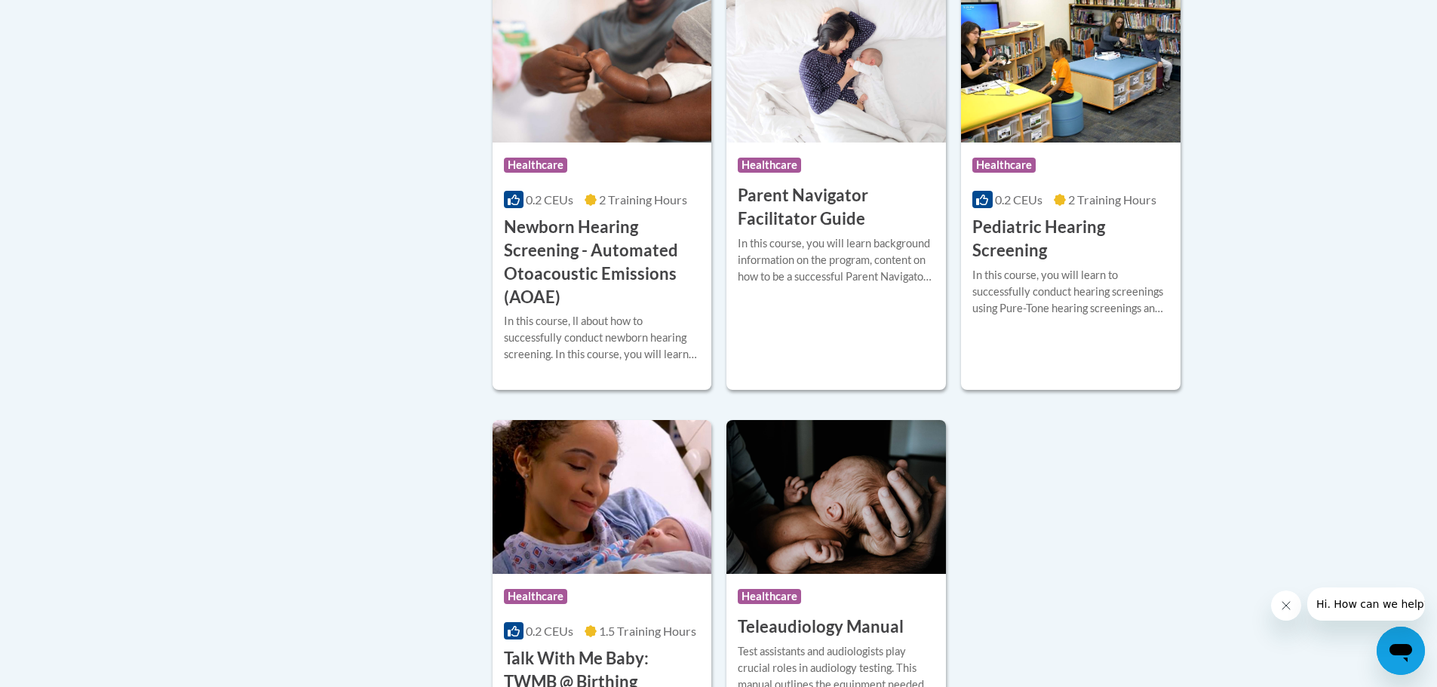
scroll to position [905, 0]
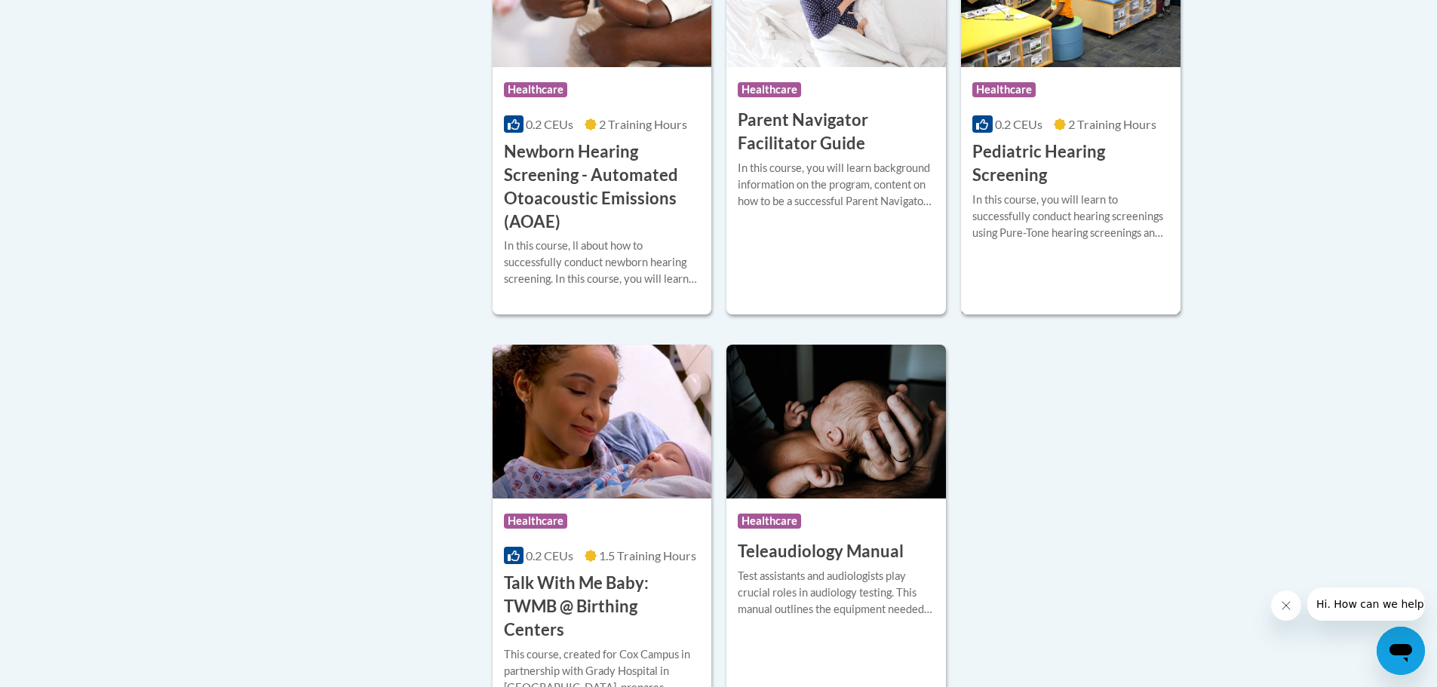
click at [1024, 152] on h3 "Pediatric Hearing Screening" at bounding box center [1070, 163] width 197 height 47
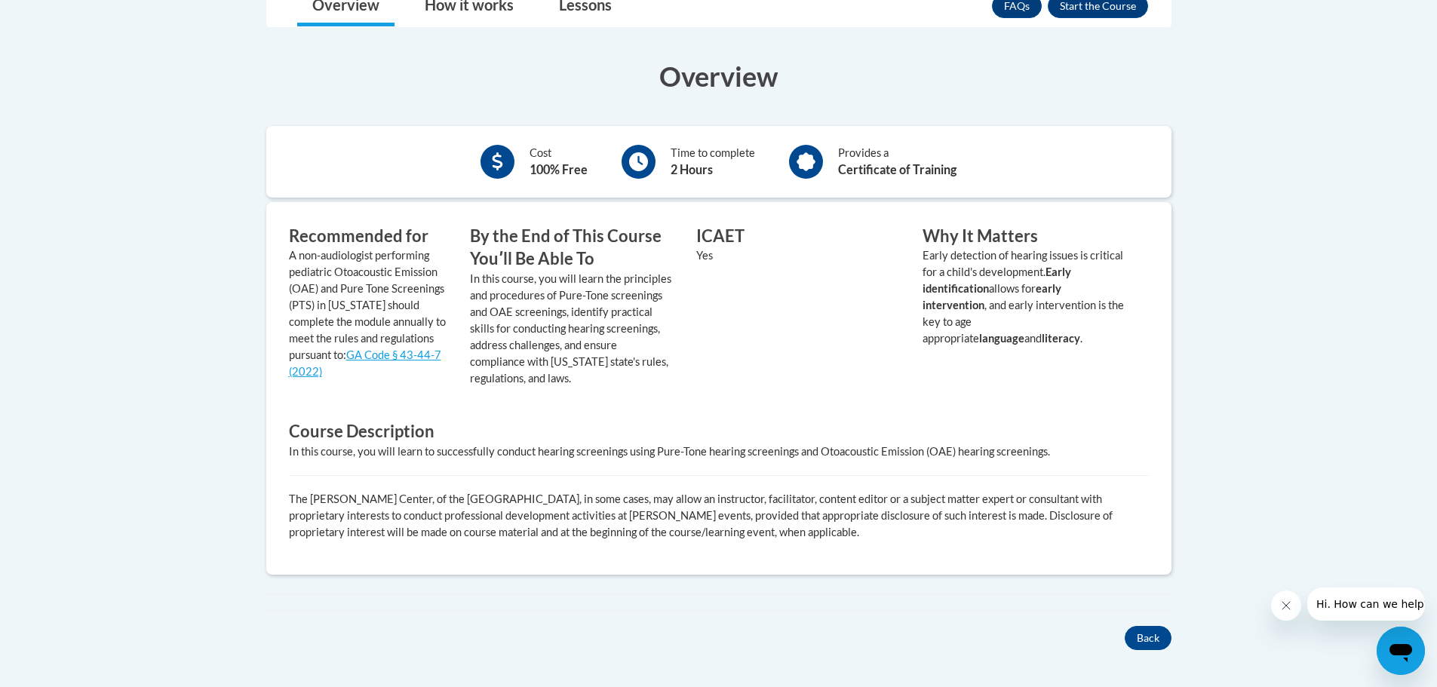
scroll to position [342, 0]
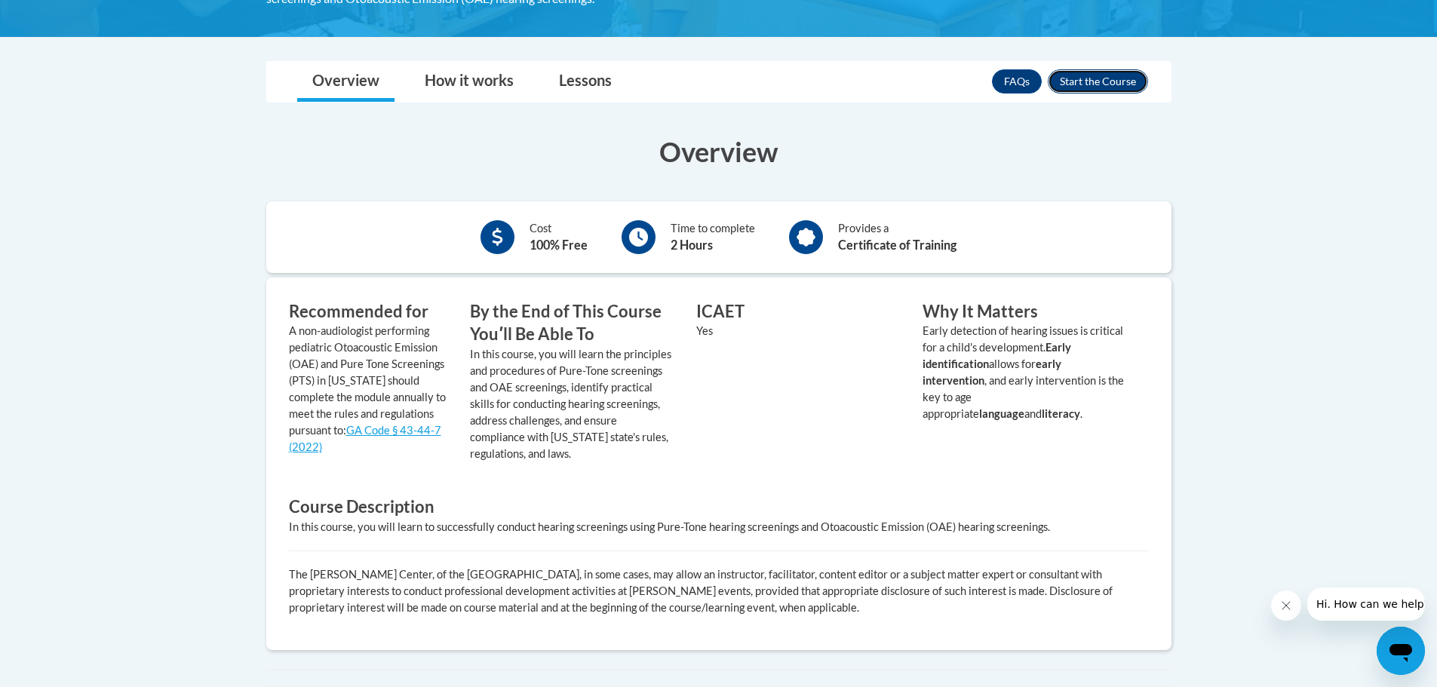
click at [1094, 80] on button "Enroll" at bounding box center [1098, 81] width 100 height 24
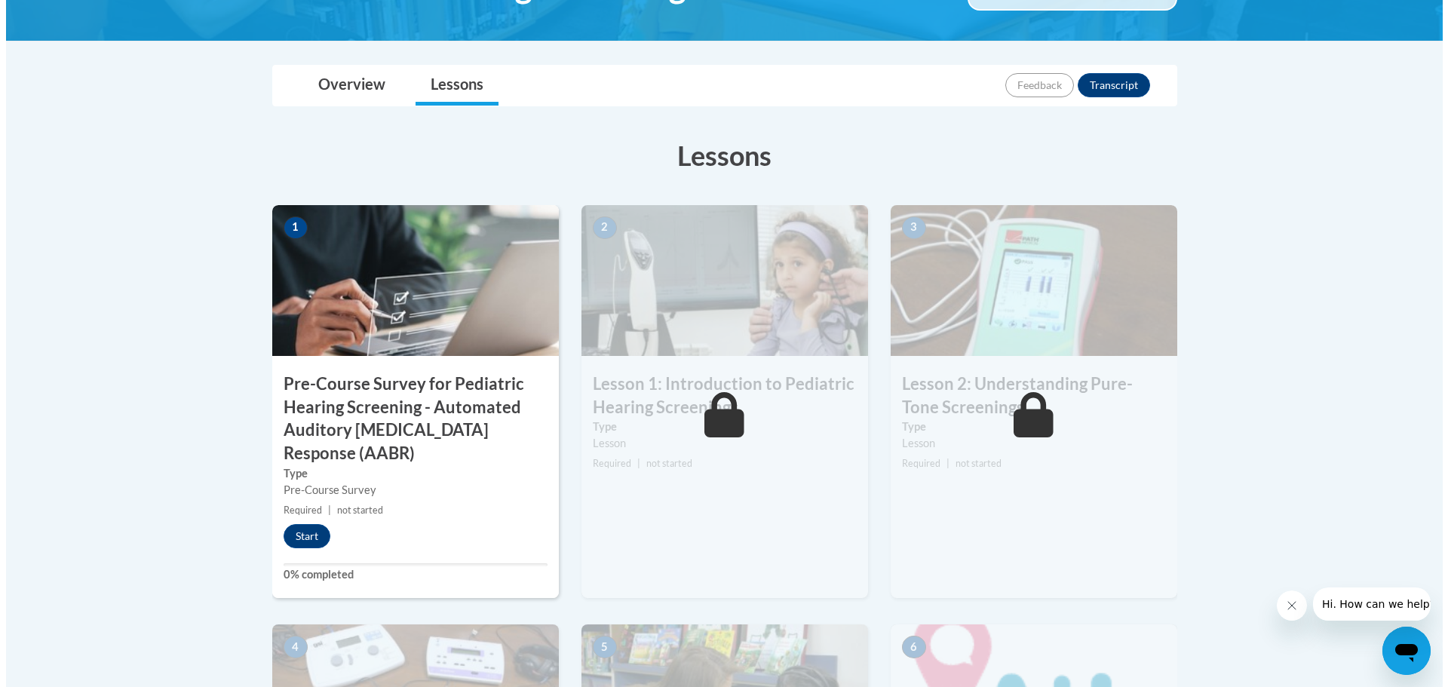
scroll to position [377, 0]
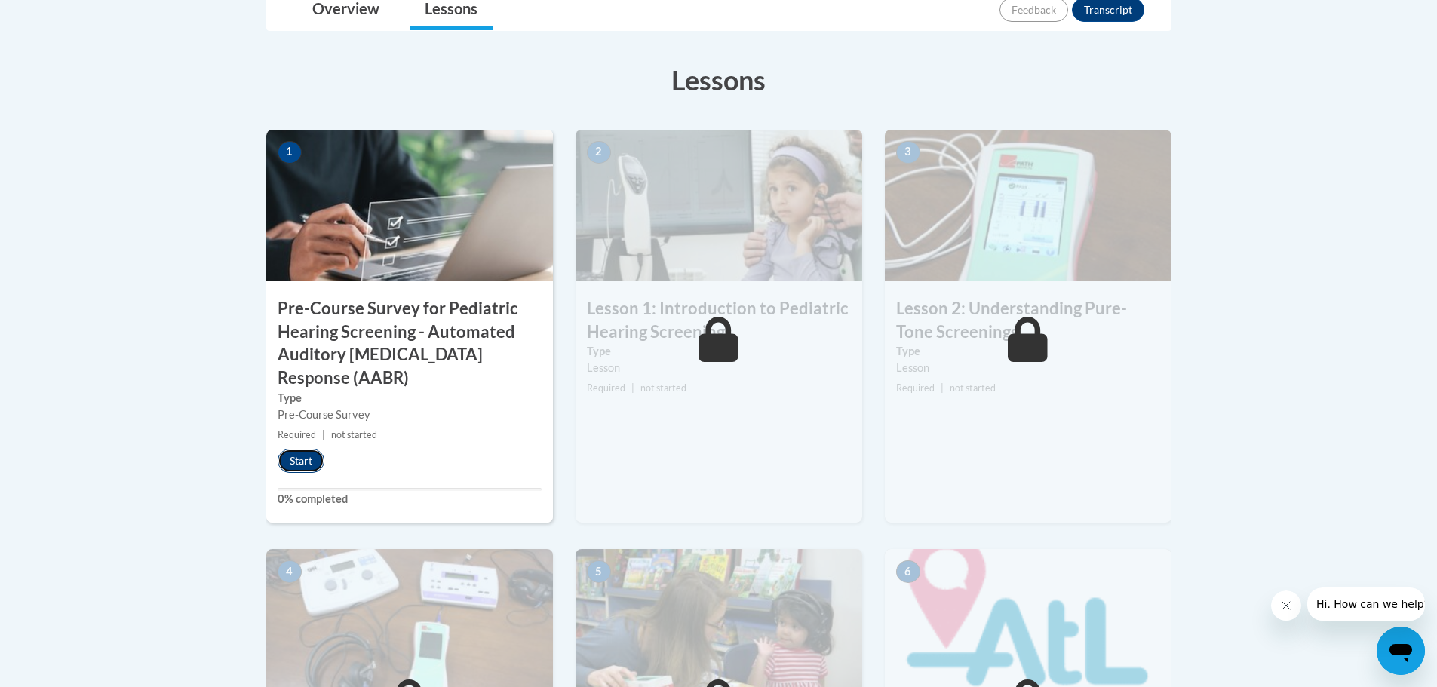
click at [298, 458] on button "Start" at bounding box center [301, 461] width 47 height 24
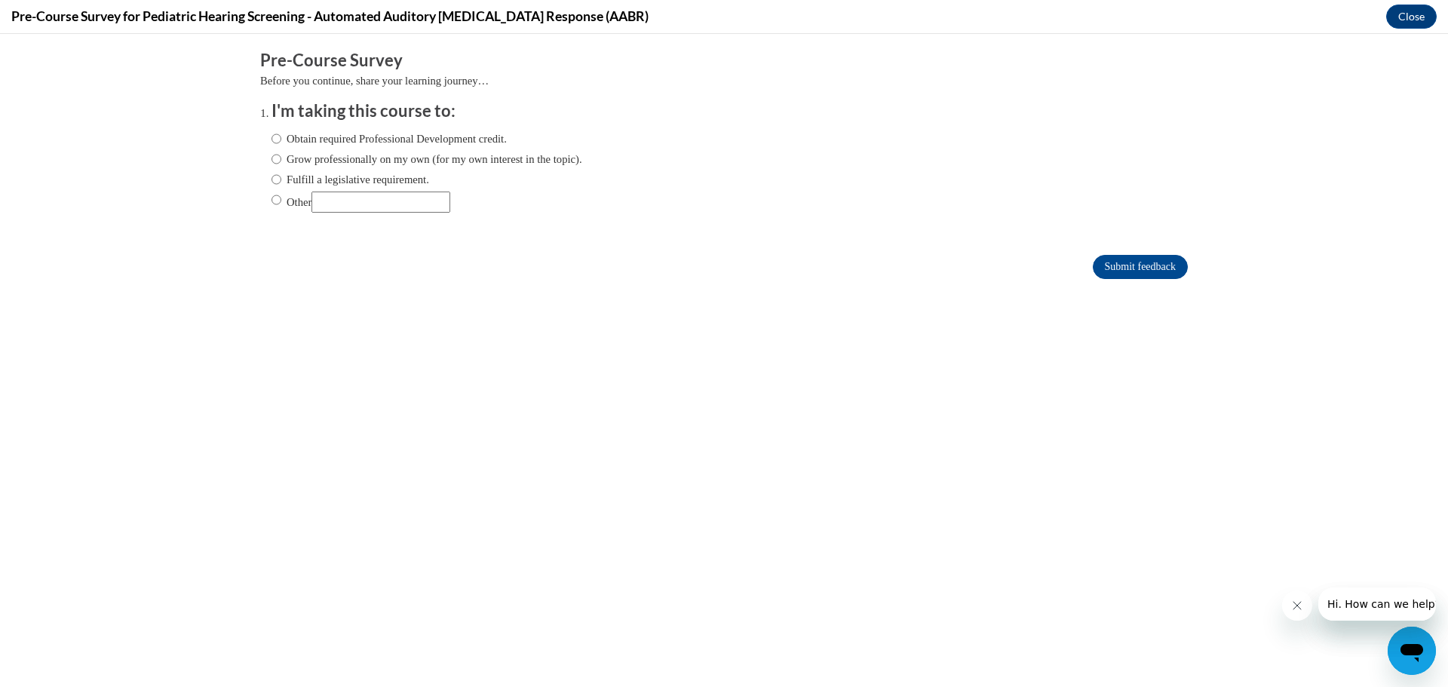
scroll to position [0, 0]
click at [347, 142] on label "Obtain required Professional Development credit." at bounding box center [389, 139] width 235 height 17
click at [281, 142] on input "Obtain required Professional Development credit." at bounding box center [277, 139] width 10 height 17
radio input "true"
click at [1144, 265] on input "Submit feedback" at bounding box center [1140, 267] width 95 height 24
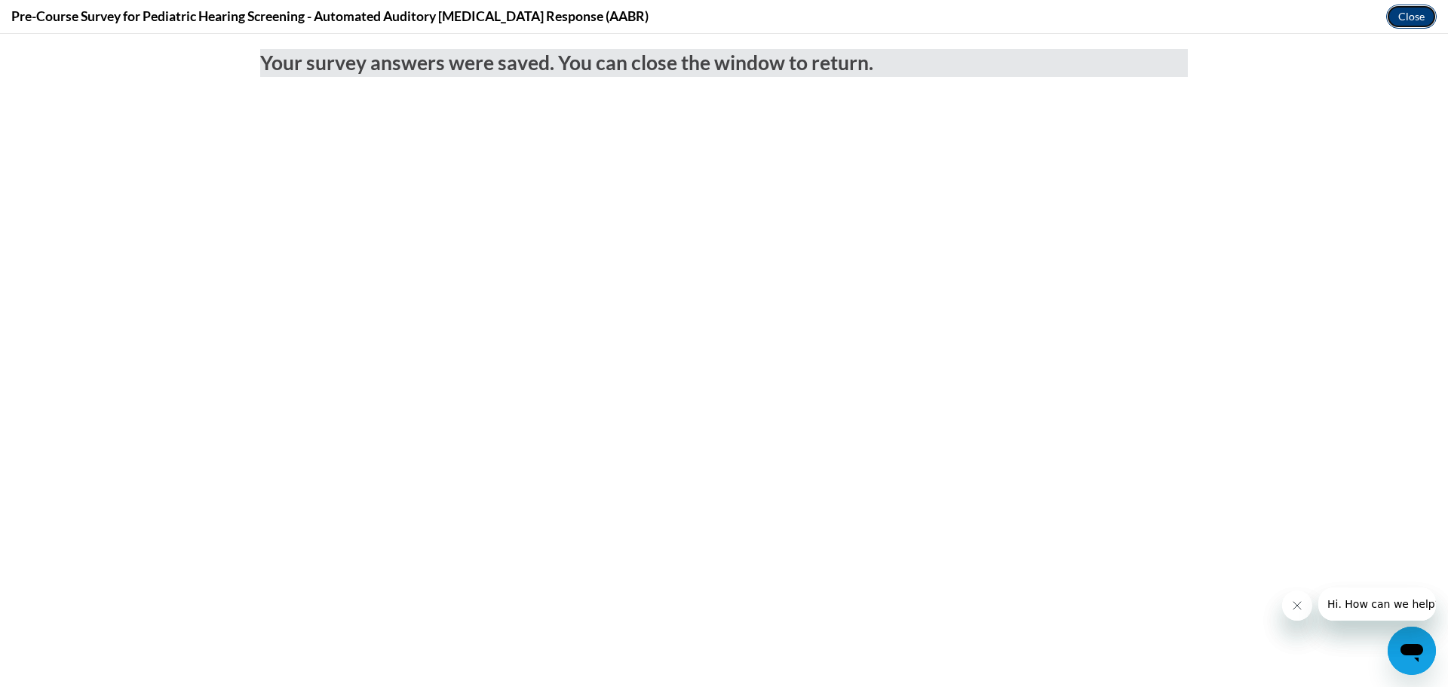
click at [1404, 19] on button "Close" at bounding box center [1412, 17] width 51 height 24
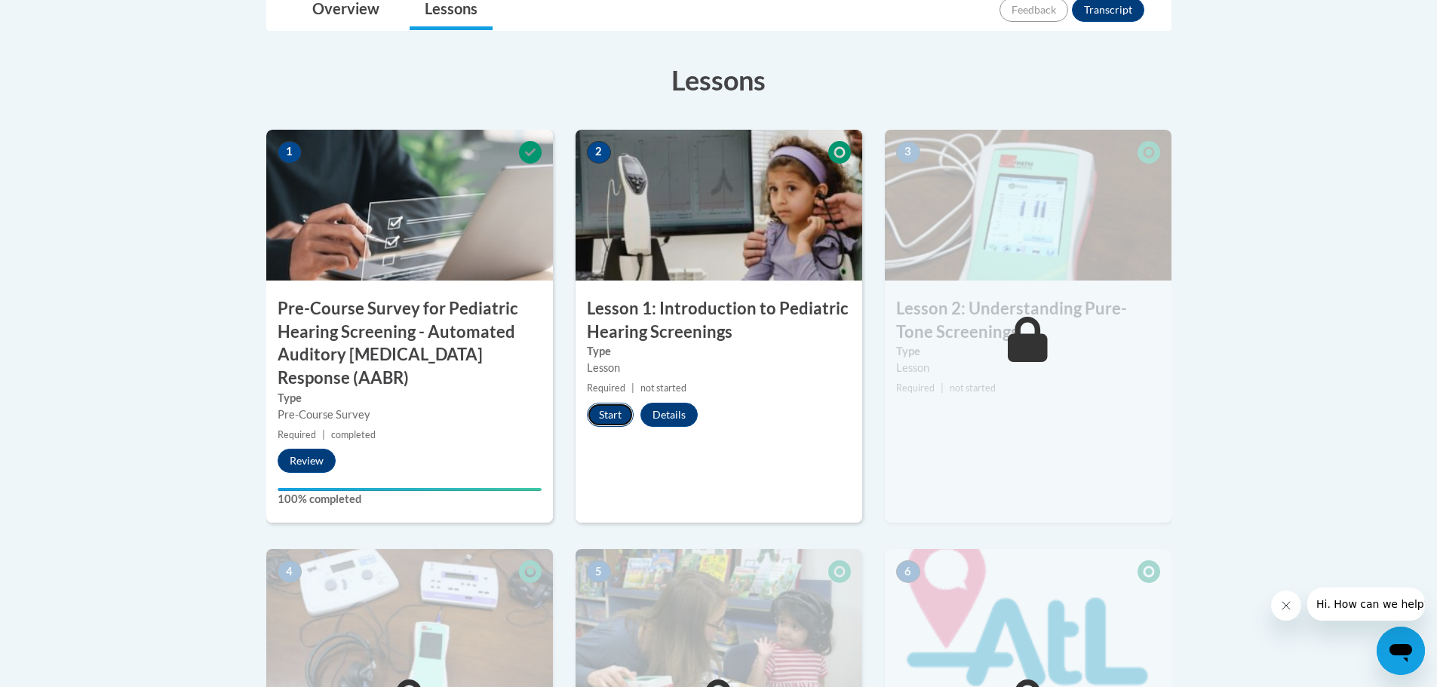
click at [602, 413] on button "Start" at bounding box center [610, 415] width 47 height 24
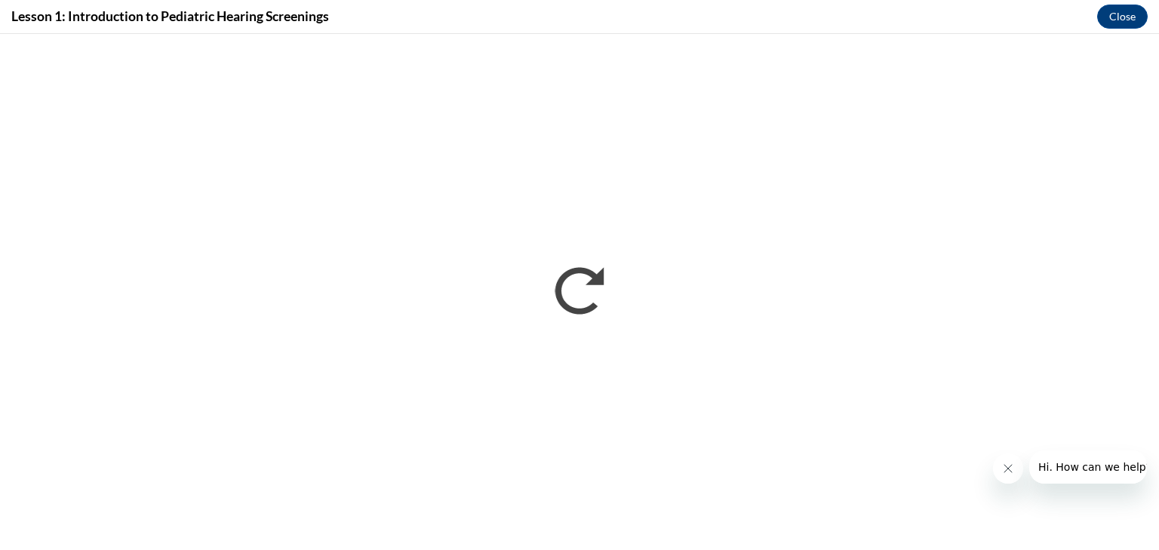
click at [1007, 471] on icon "Close message from company" at bounding box center [1007, 468] width 12 height 12
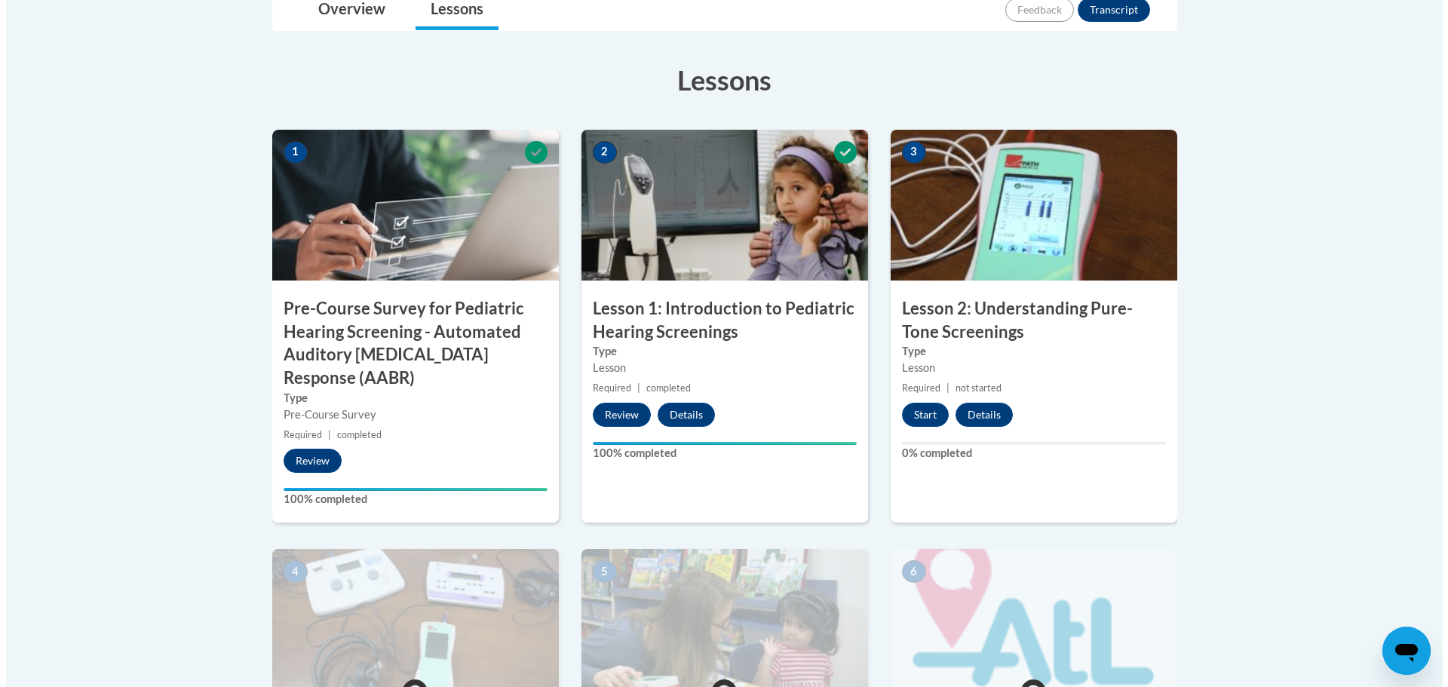
scroll to position [302, 0]
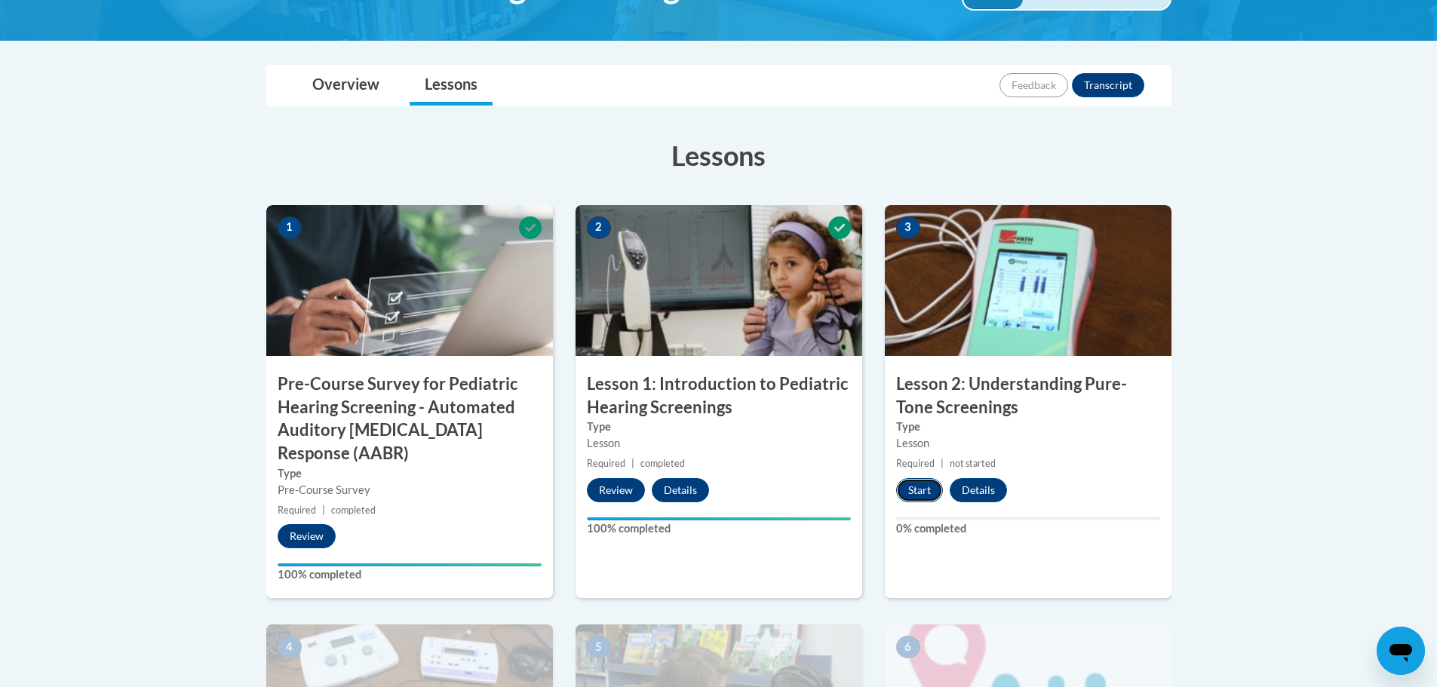
click at [914, 491] on button "Start" at bounding box center [919, 490] width 47 height 24
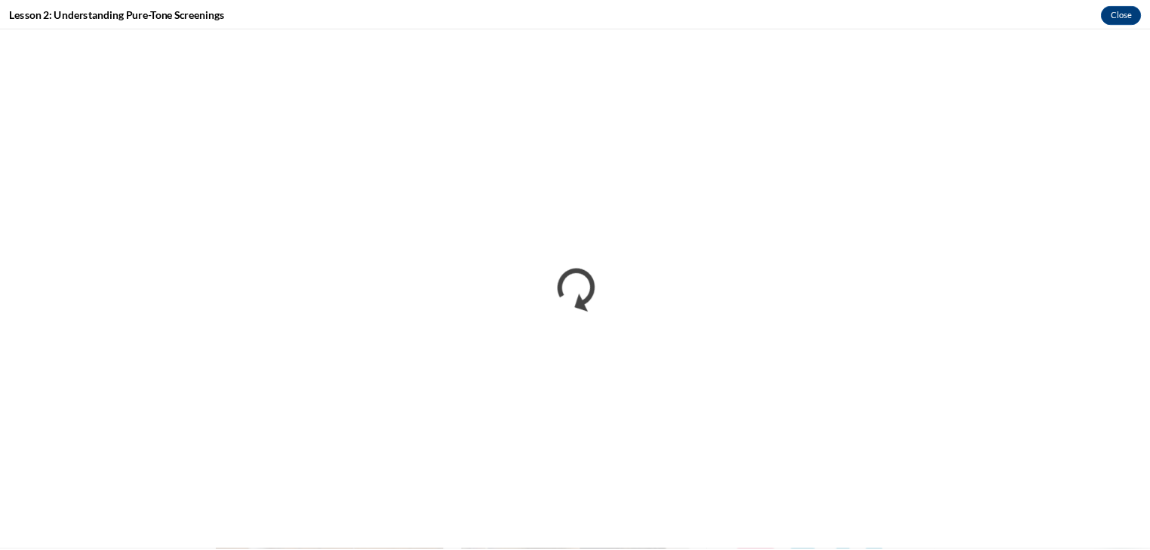
scroll to position [0, 0]
drag, startPoint x: 1126, startPoint y: 1, endPoint x: 635, endPoint y: 8, distance: 491.2
click at [635, 8] on div "Lesson 2: Understanding Pure-Tone Screenings Close" at bounding box center [579, 17] width 1159 height 34
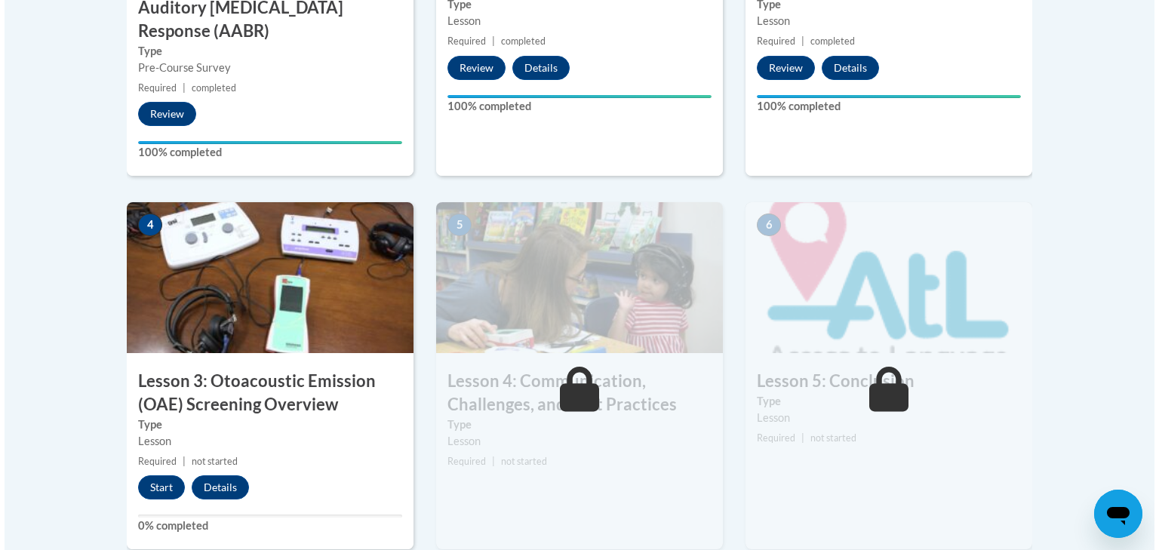
scroll to position [785, 0]
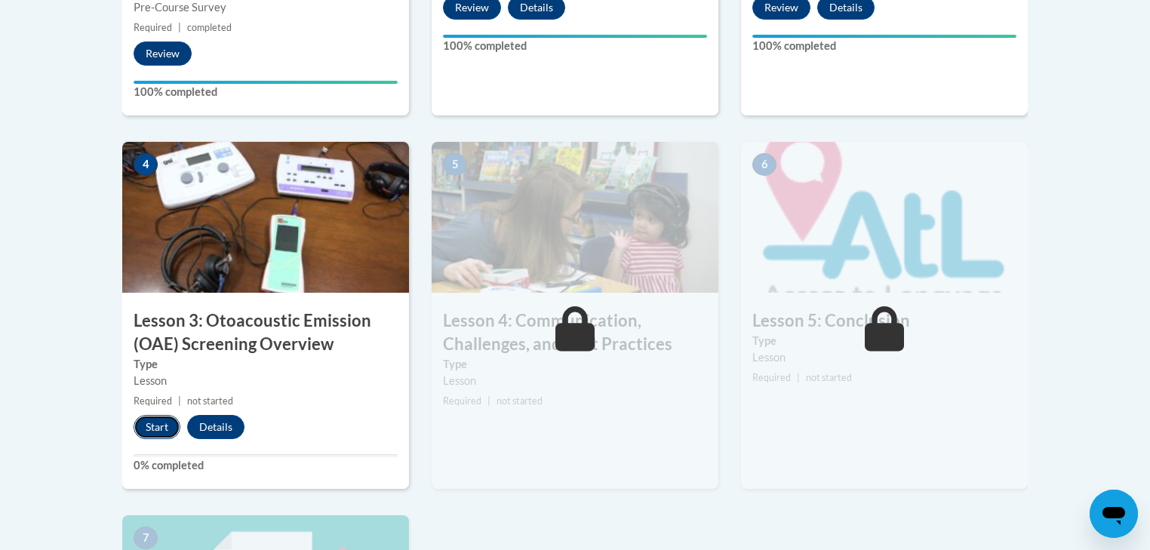
click at [156, 427] on button "Start" at bounding box center [157, 427] width 47 height 24
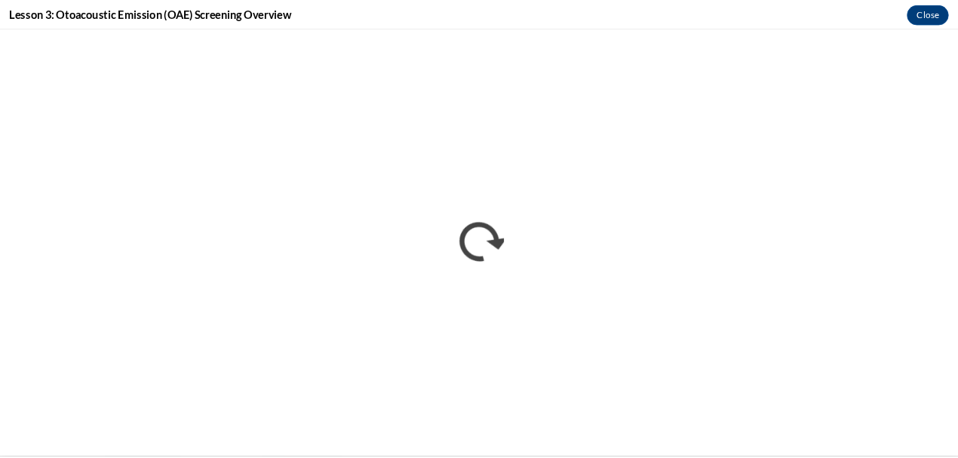
scroll to position [0, 0]
